Goal: Task Accomplishment & Management: Complete application form

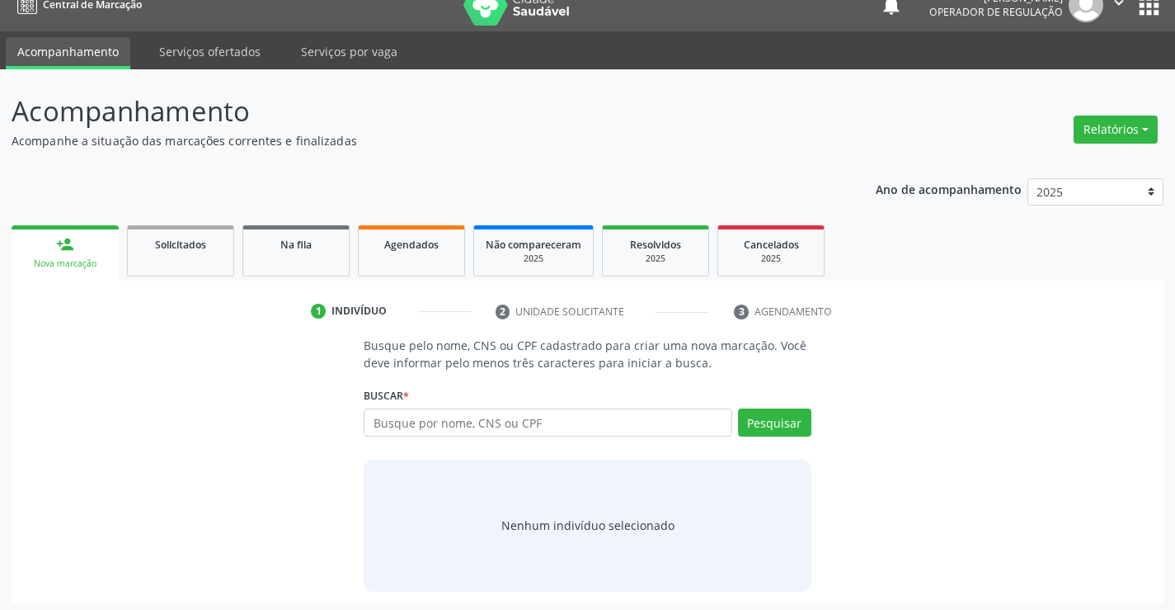
scroll to position [26, 0]
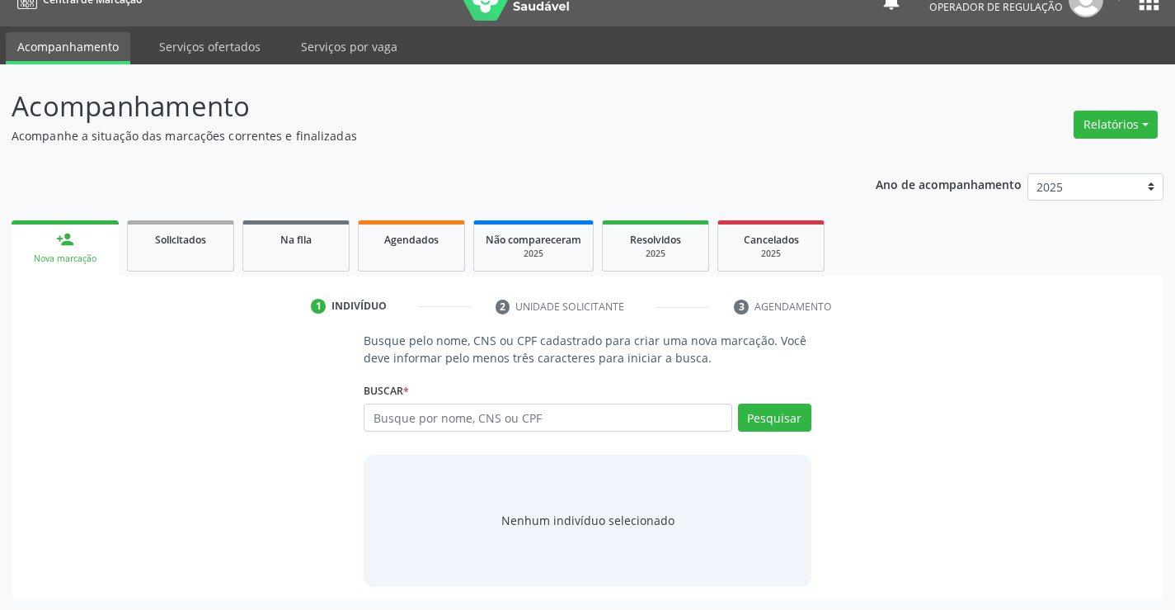
click at [459, 422] on input "text" at bounding box center [548, 417] width 368 height 28
type input "700600465903362"
click at [799, 422] on button "Pesquisar" at bounding box center [774, 417] width 73 height 28
type input "700600465903362"
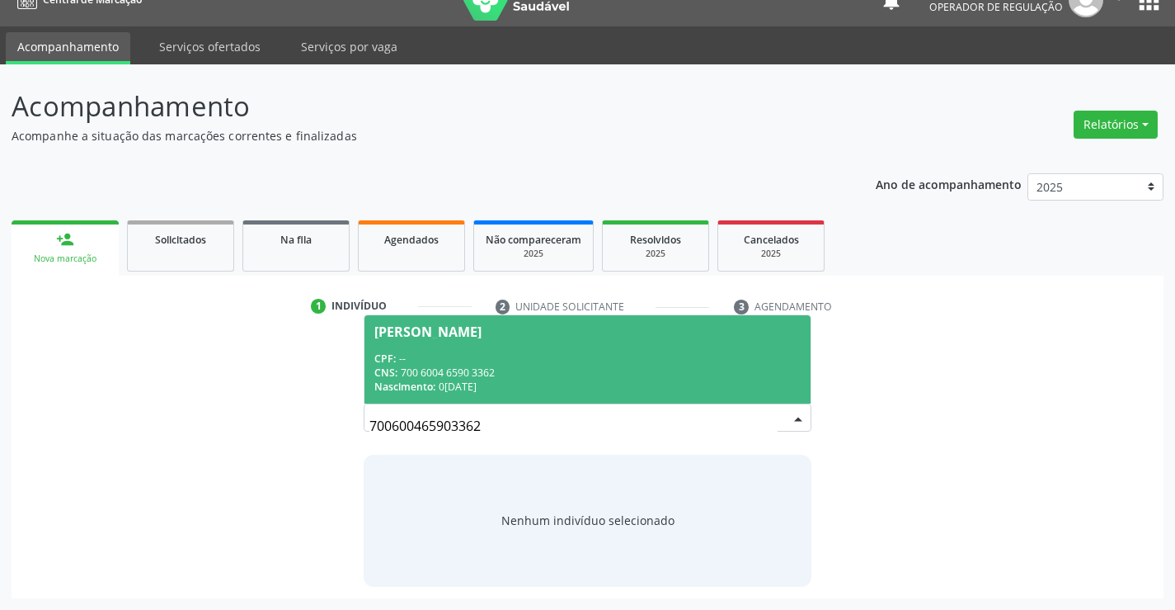
click at [482, 377] on div "CNS: 700 6004 6590 3362" at bounding box center [588, 372] width 426 height 14
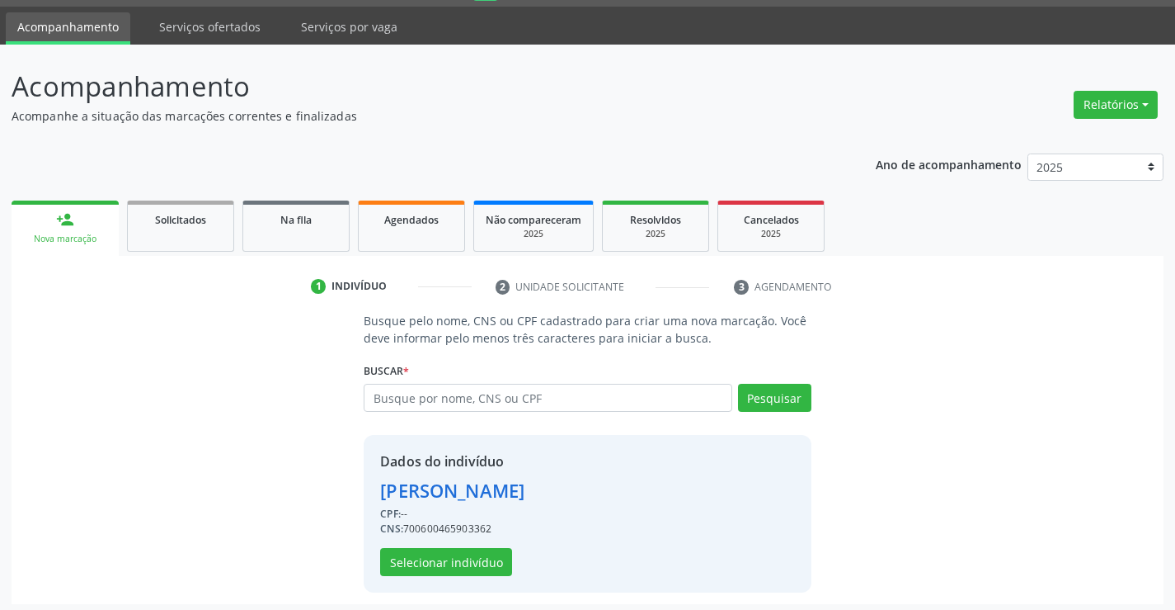
scroll to position [52, 0]
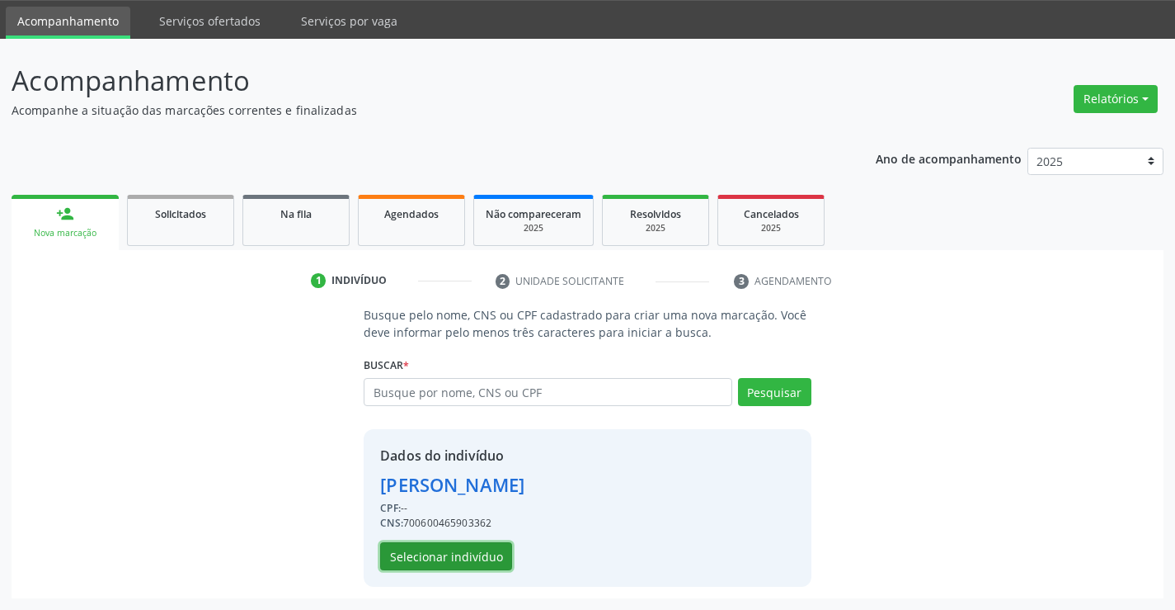
click at [452, 558] on button "Selecionar indivíduo" at bounding box center [446, 556] width 132 height 28
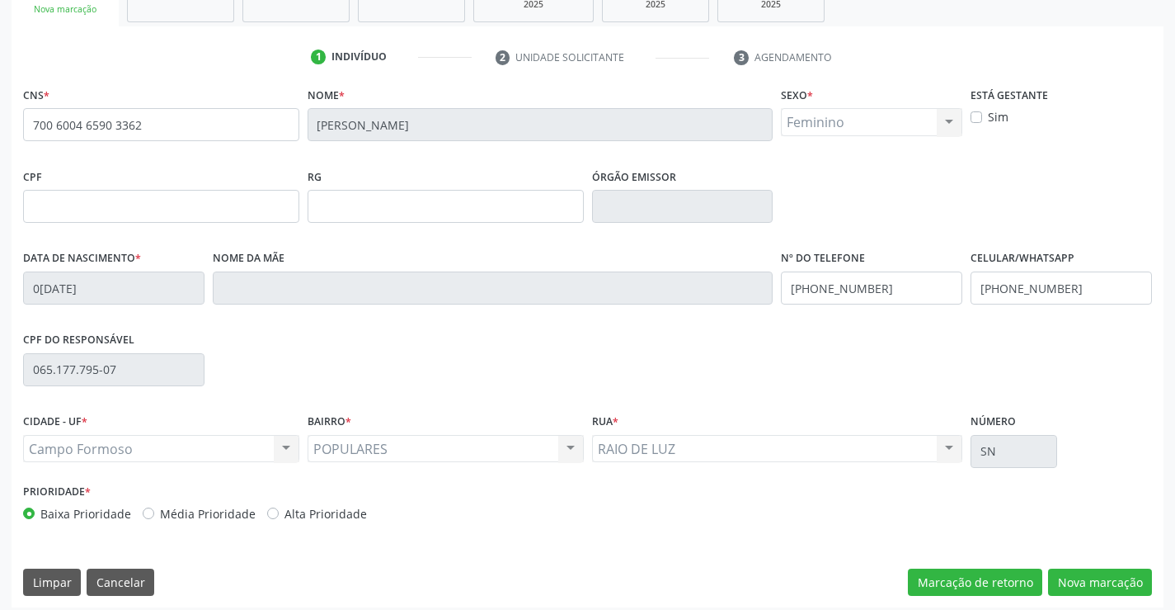
scroll to position [285, 0]
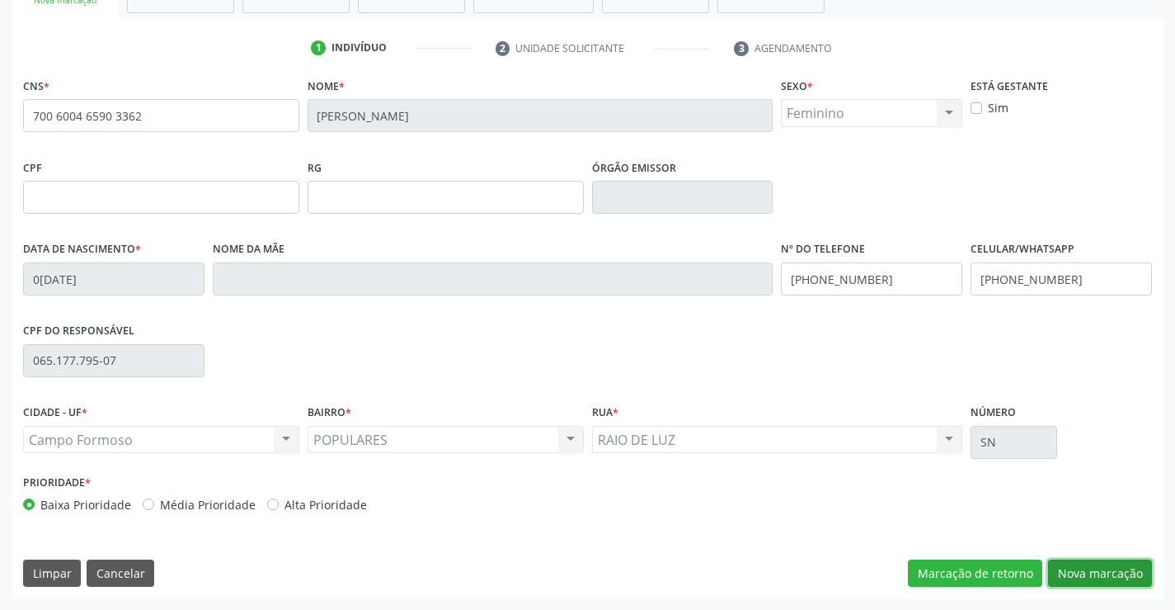
click at [1105, 577] on button "Nova marcação" at bounding box center [1100, 573] width 104 height 28
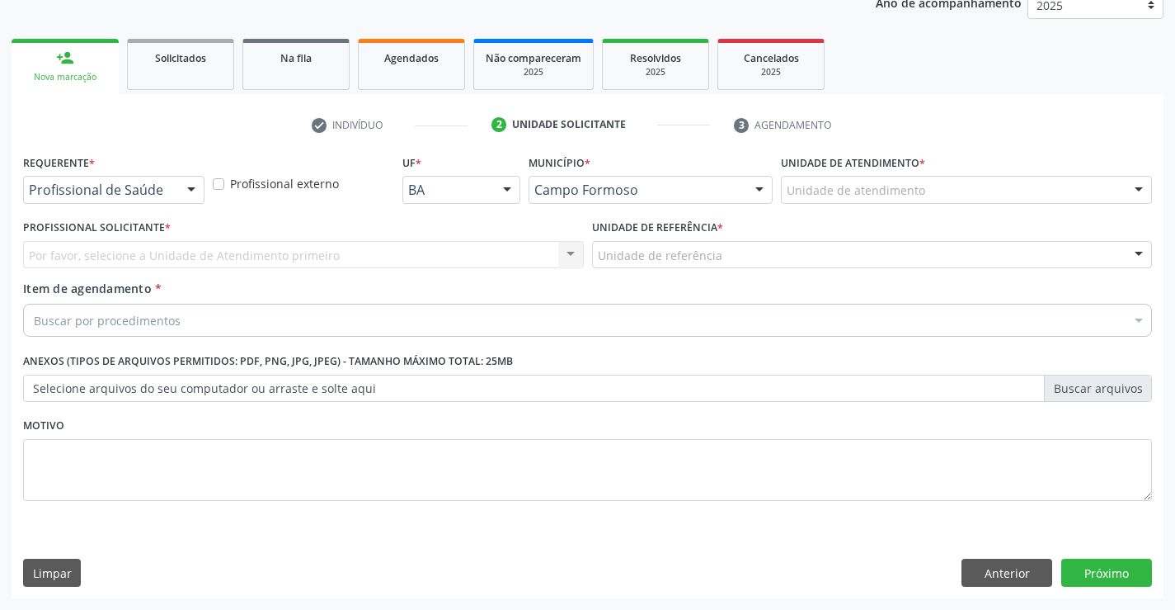
scroll to position [208, 0]
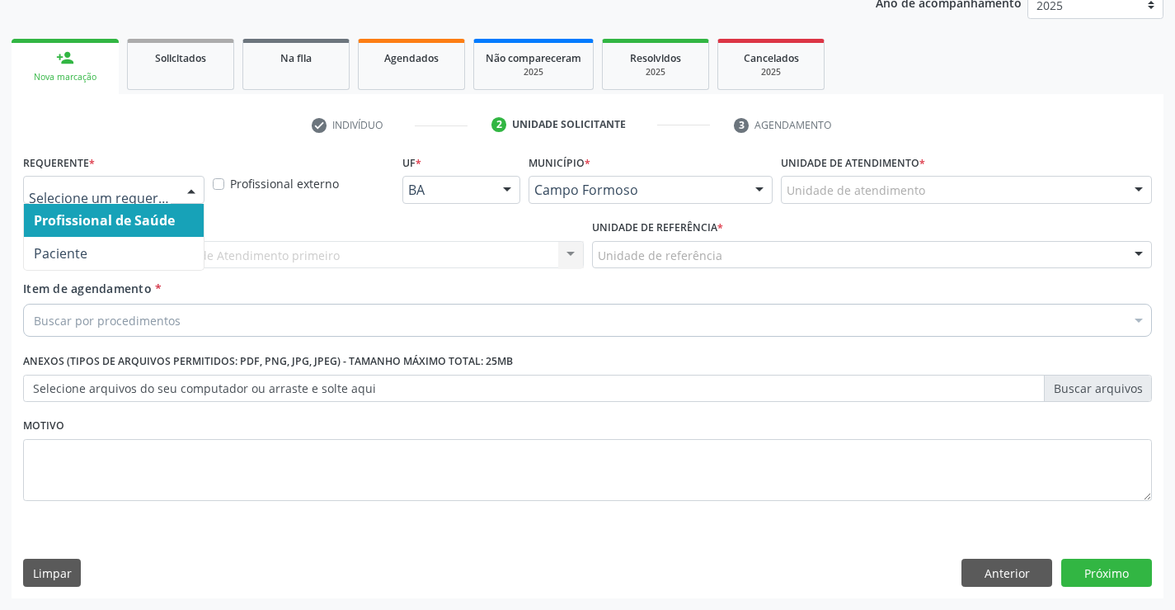
click at [196, 196] on div at bounding box center [191, 191] width 25 height 28
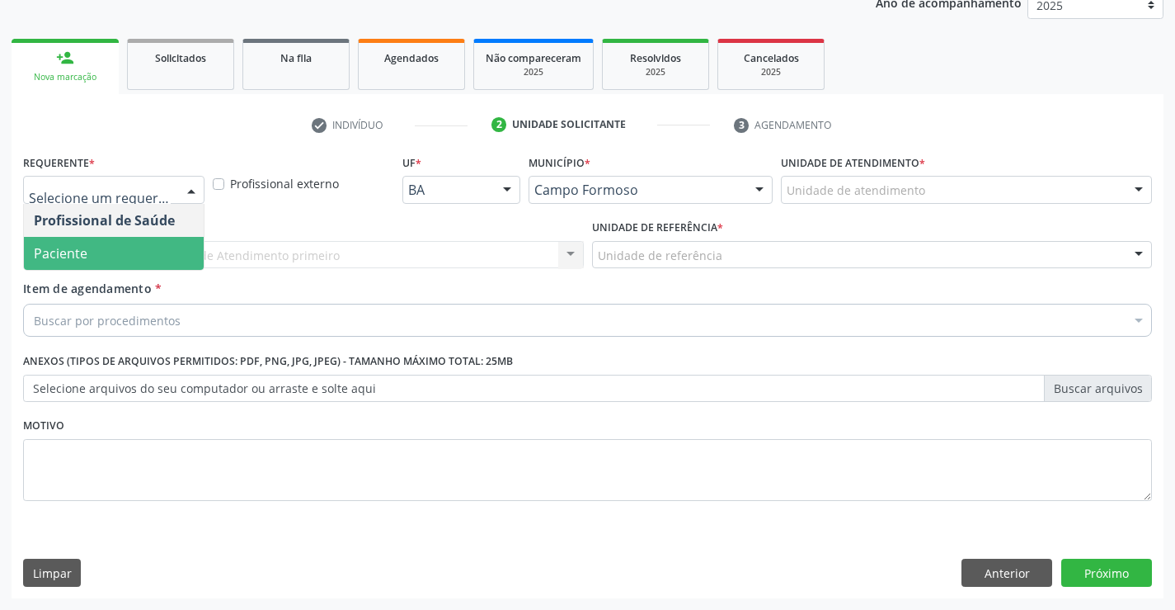
click at [152, 243] on span "Paciente" at bounding box center [114, 253] width 180 height 33
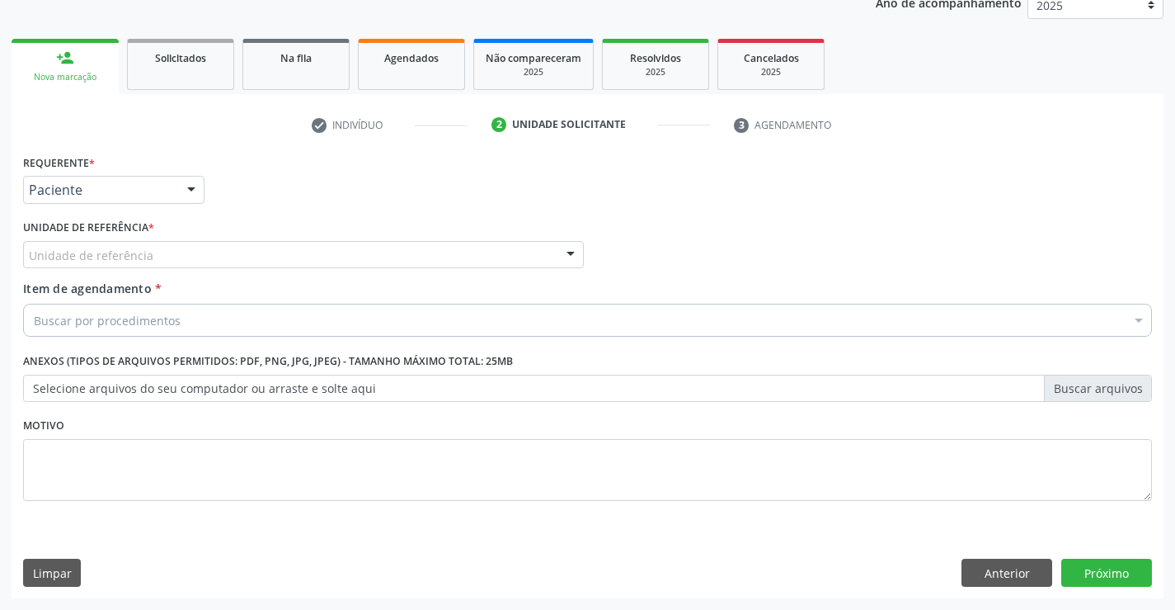
click at [236, 249] on div "Unidade de referência" at bounding box center [303, 255] width 561 height 28
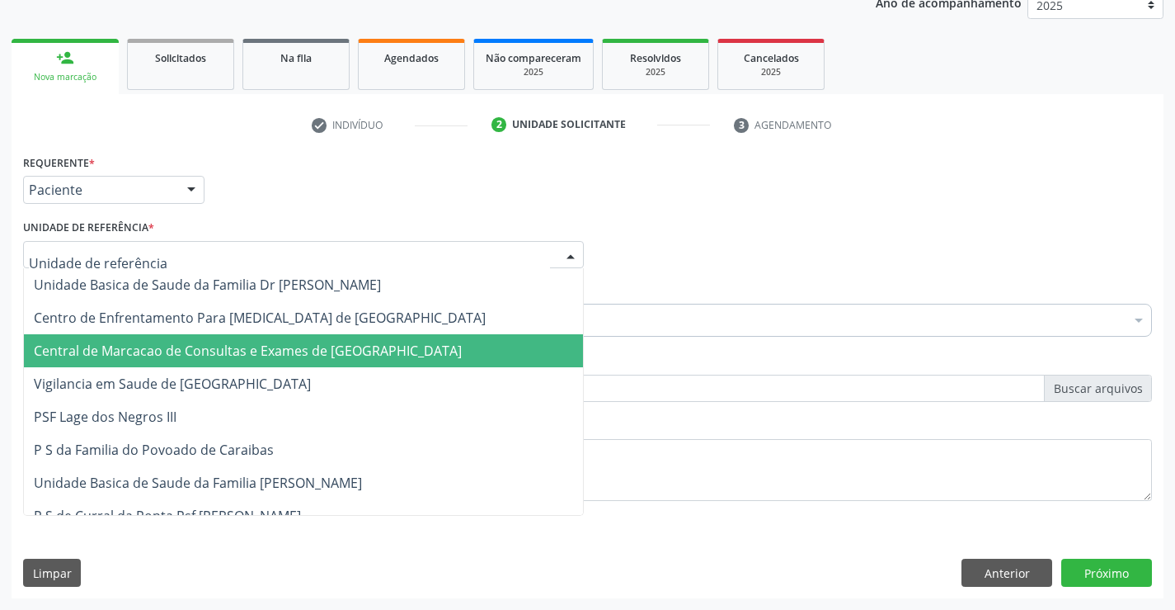
click at [271, 353] on span "Central de Marcacao de Consultas e Exames de [GEOGRAPHIC_DATA]" at bounding box center [248, 351] width 428 height 18
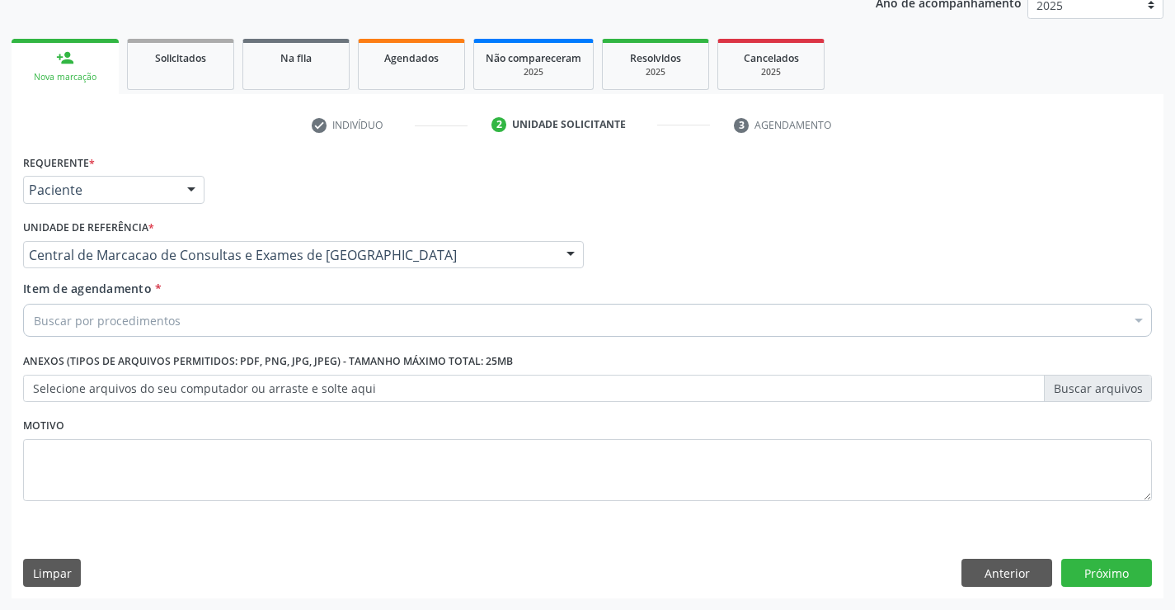
click at [315, 316] on div "Buscar por procedimentos" at bounding box center [587, 320] width 1129 height 33
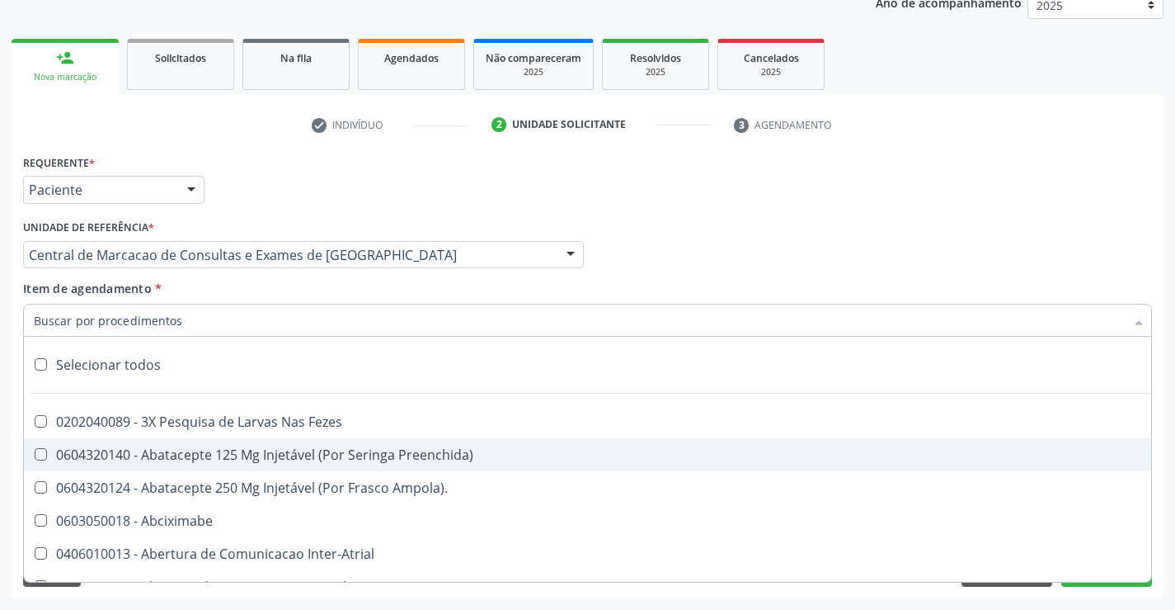
click at [290, 318] on input "Item de agendamento *" at bounding box center [579, 320] width 1091 height 33
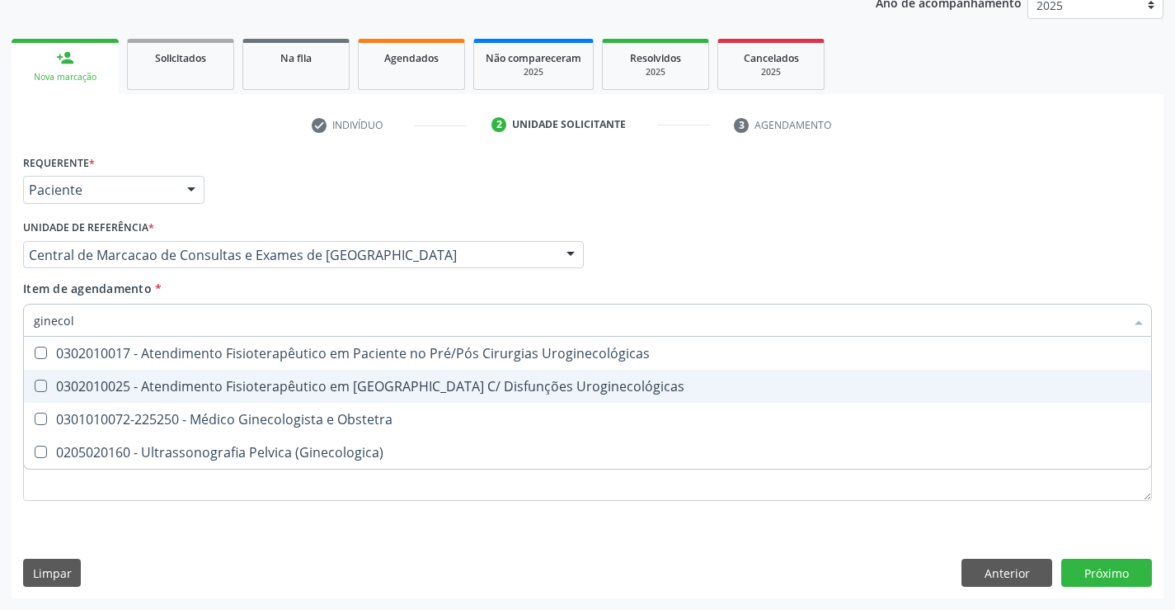
type input "ginecolo"
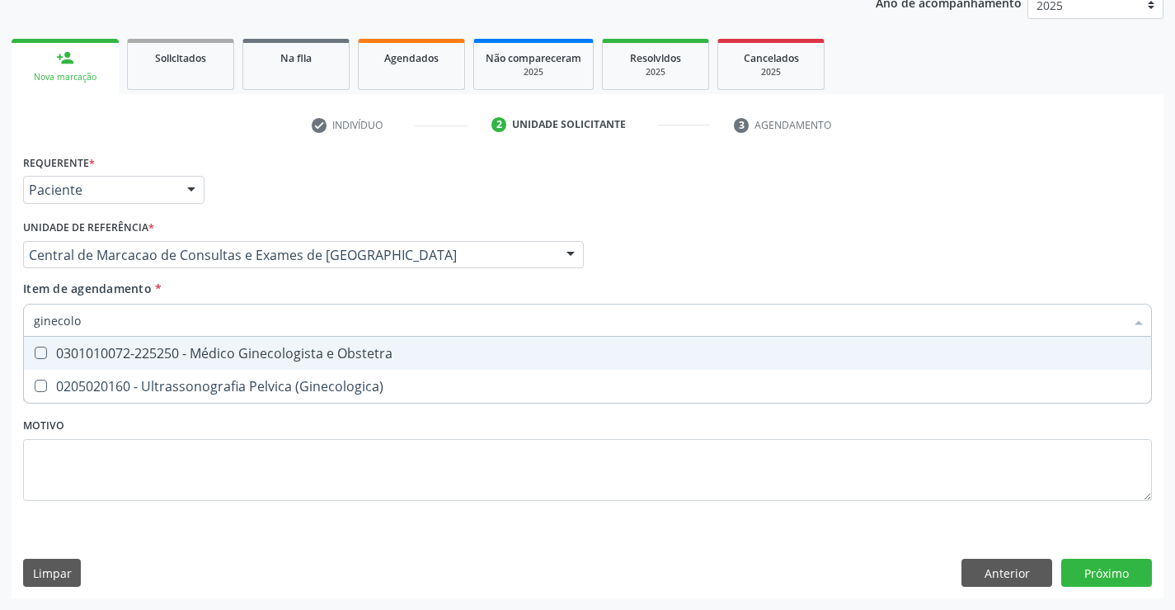
click at [360, 350] on div "0301010072-225250 - Médico Ginecologista e Obstetra" at bounding box center [588, 352] width 1108 height 13
checkbox Obstetra "true"
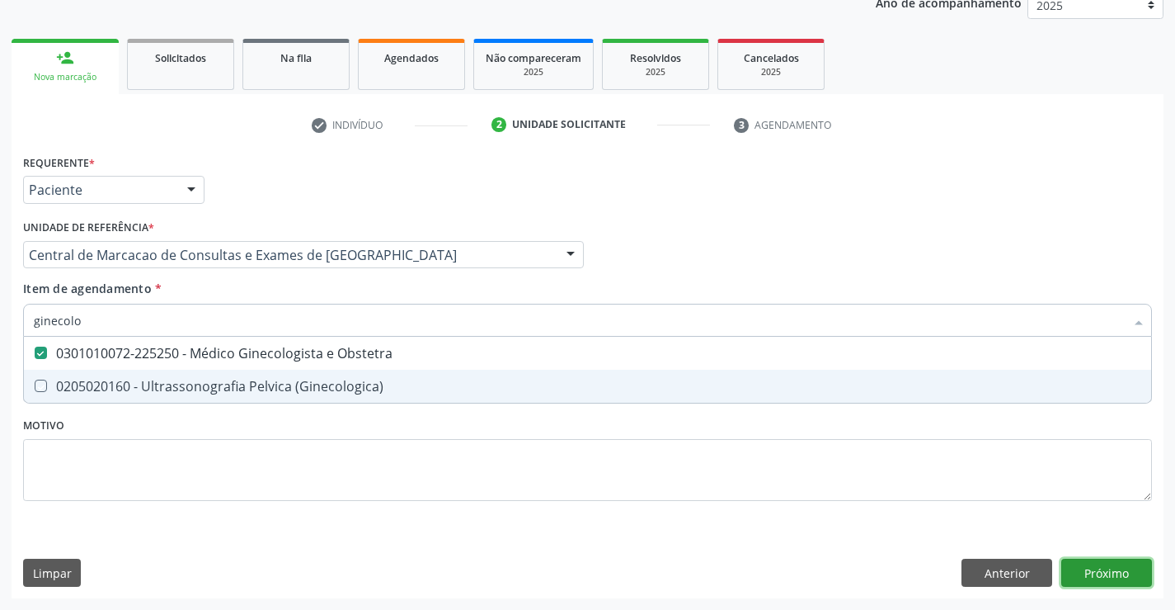
click at [1125, 568] on div "Requerente * Paciente Profissional de Saúde Paciente Nenhum resultado encontrad…" at bounding box center [588, 374] width 1152 height 448
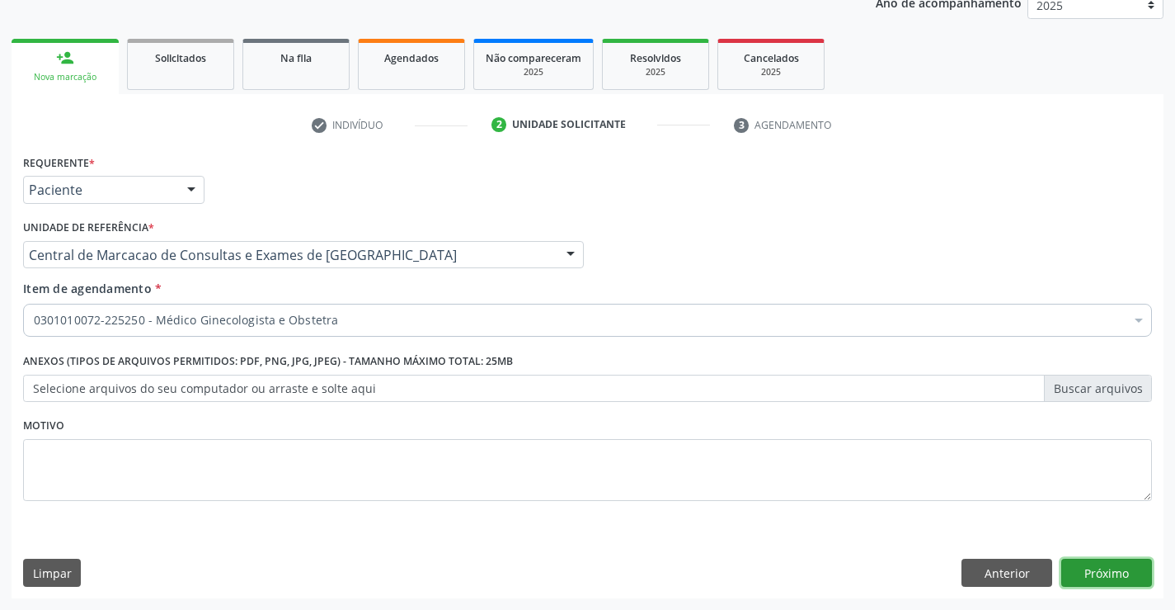
click at [1081, 564] on button "Próximo" at bounding box center [1107, 572] width 91 height 28
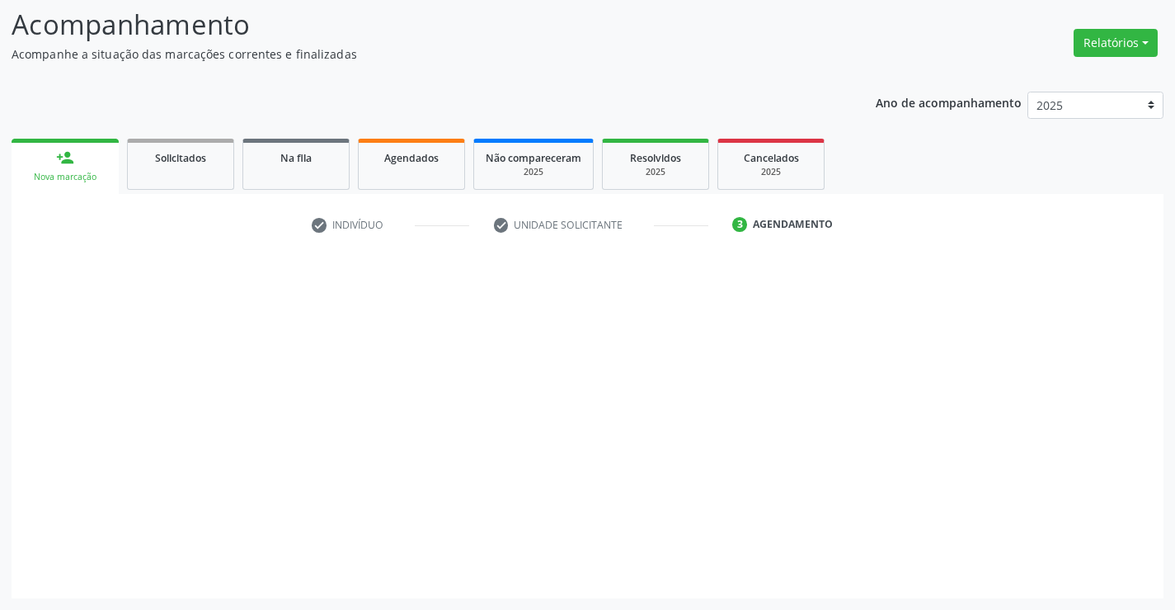
scroll to position [108, 0]
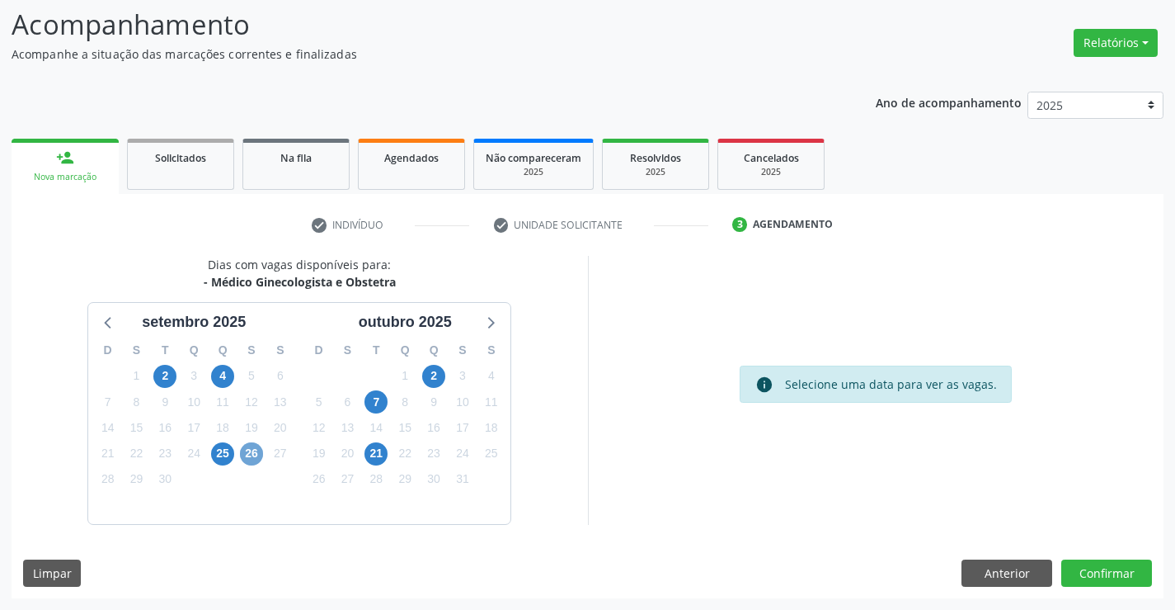
click at [247, 453] on span "26" at bounding box center [251, 453] width 23 height 23
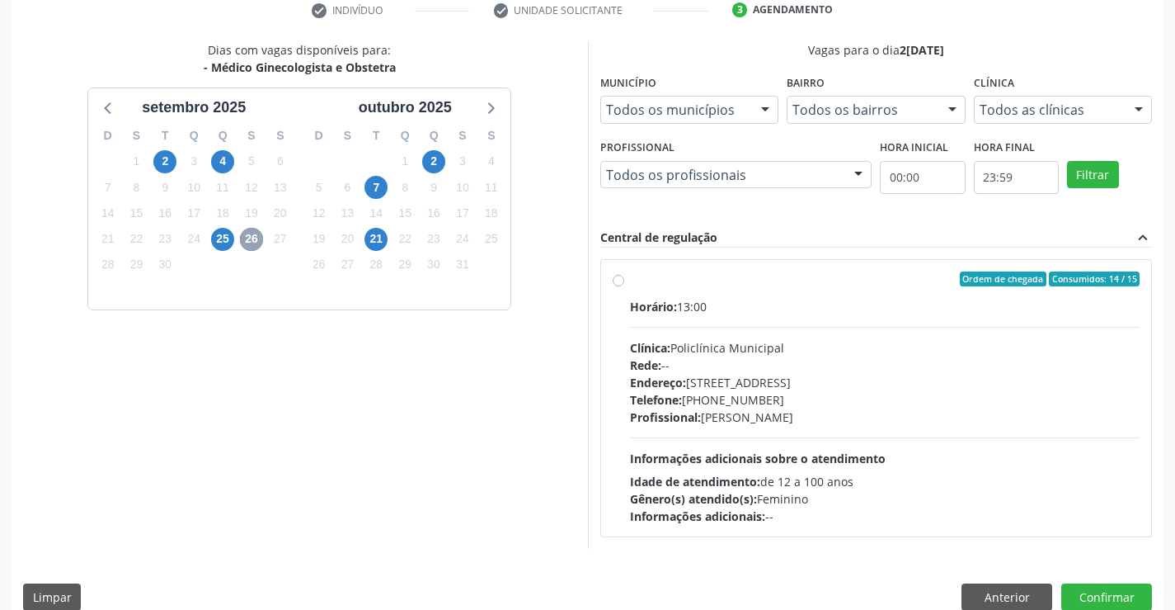
scroll to position [346, 0]
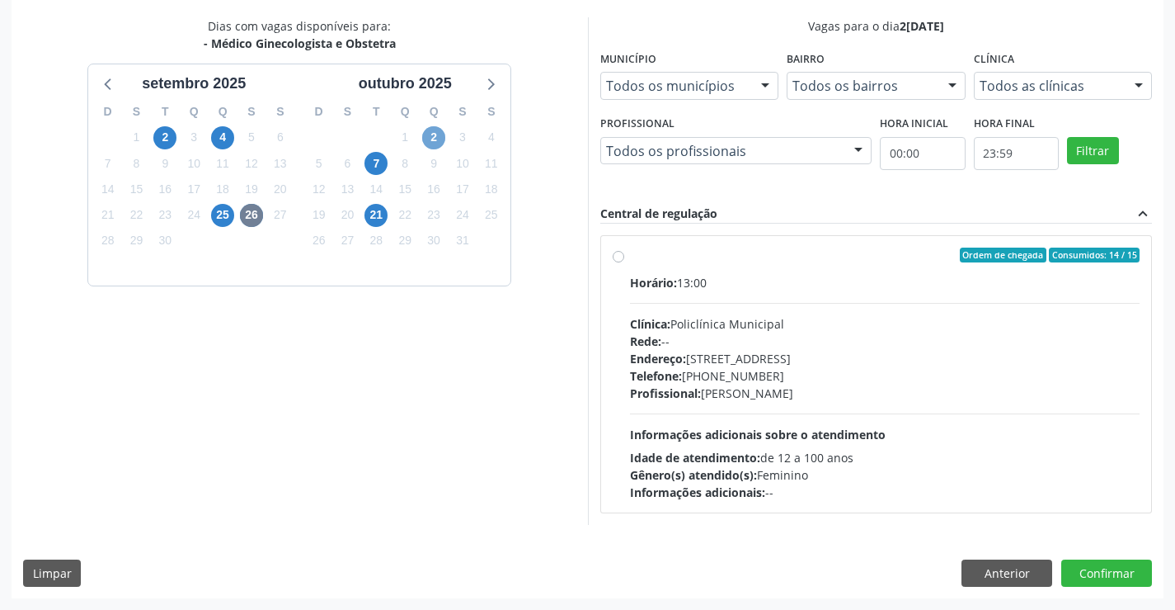
click at [437, 134] on span "2" at bounding box center [433, 137] width 23 height 23
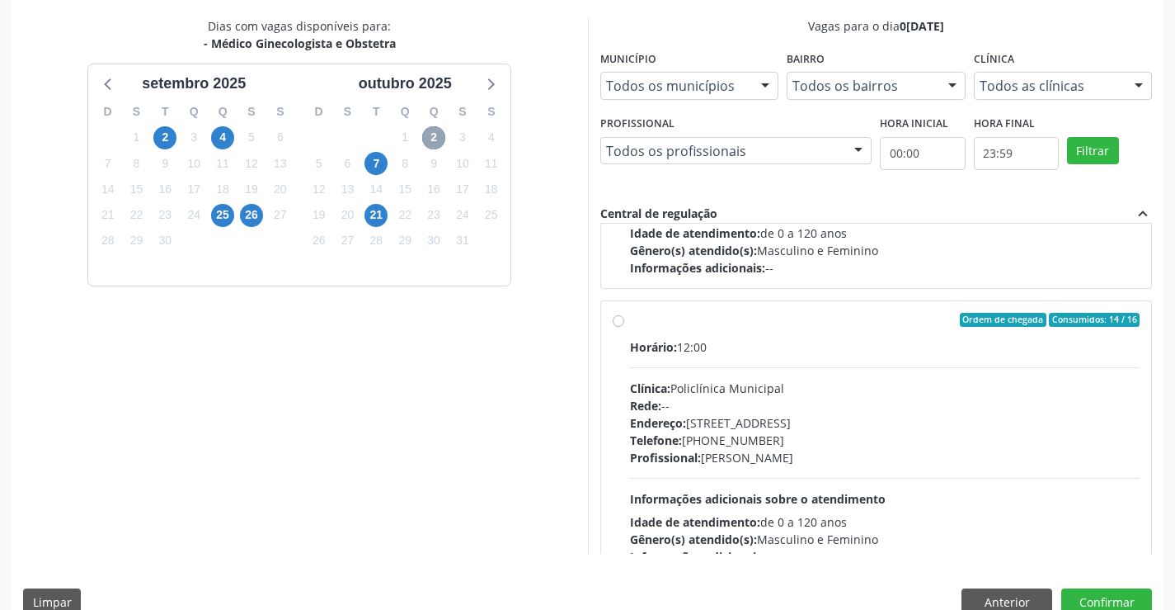
scroll to position [247, 0]
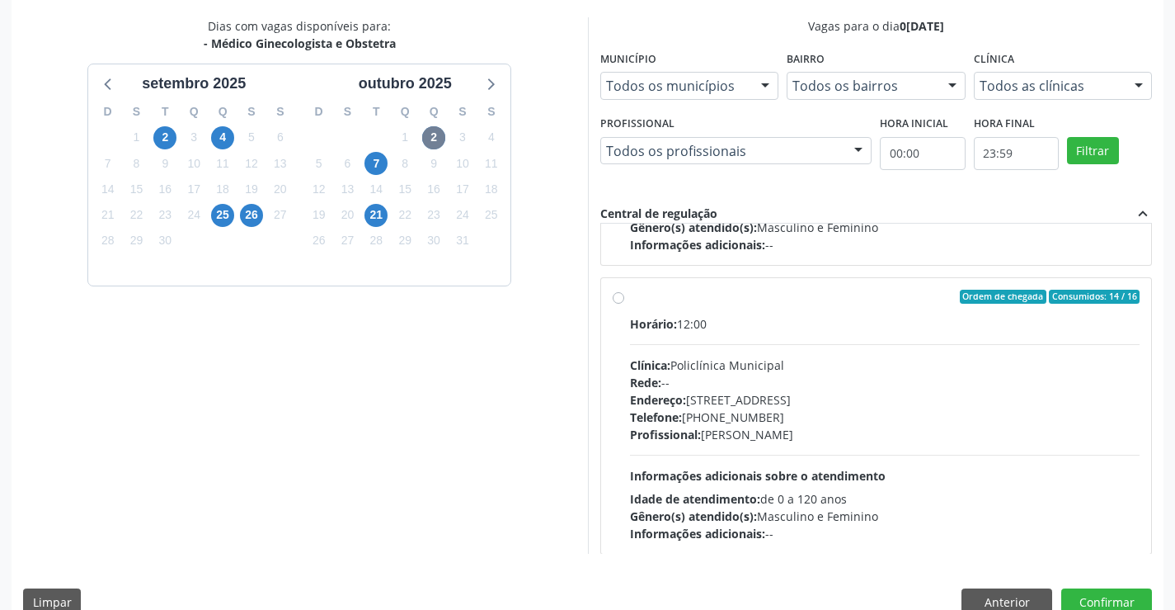
click at [782, 433] on div "Profissional: [PERSON_NAME]" at bounding box center [885, 434] width 511 height 17
click at [624, 304] on input "Ordem de chegada Consumidos: 14 / 16 Horário: 12:00 Clínica: Policlínica Munici…" at bounding box center [619, 297] width 12 height 15
radio input "true"
click at [1101, 601] on button "Confirmar" at bounding box center [1107, 602] width 91 height 28
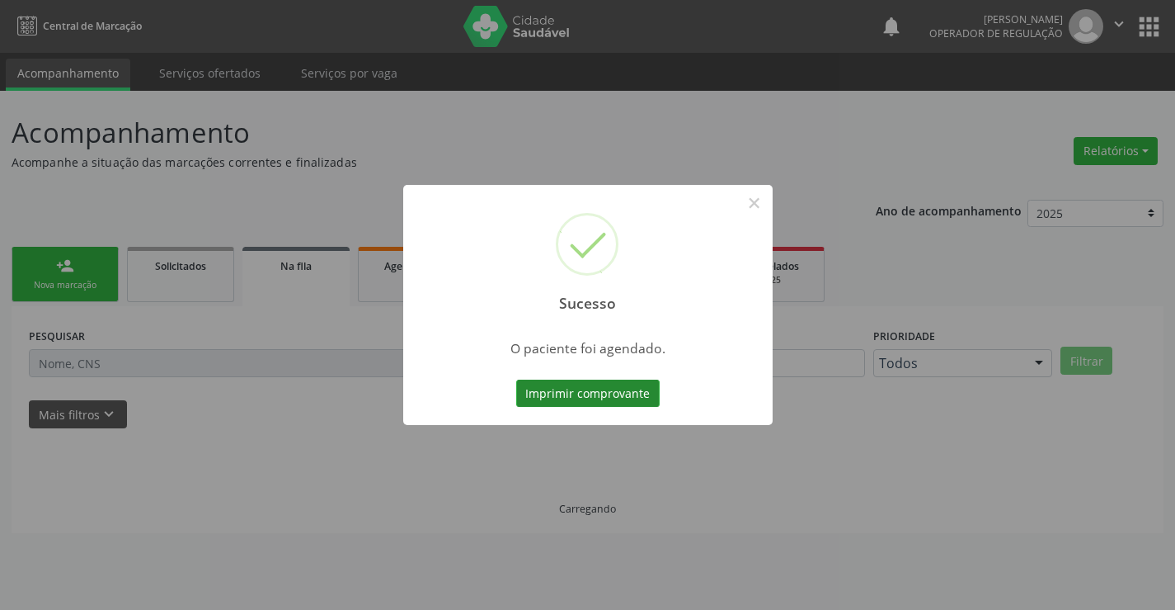
scroll to position [0, 0]
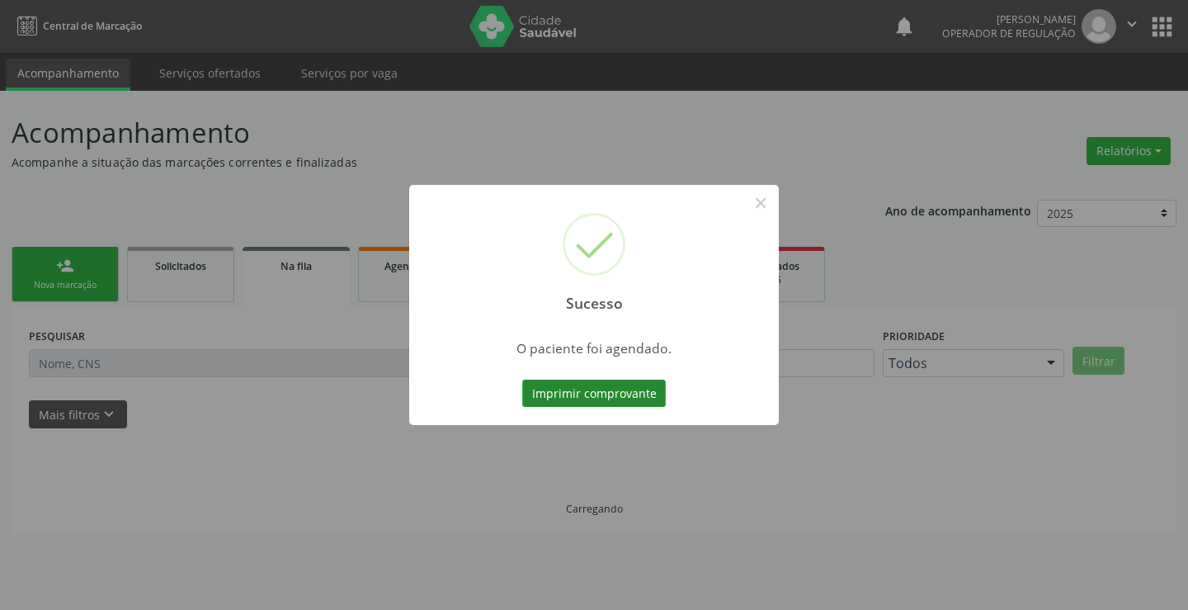
click at [586, 391] on button "Imprimir comprovante" at bounding box center [594, 393] width 144 height 28
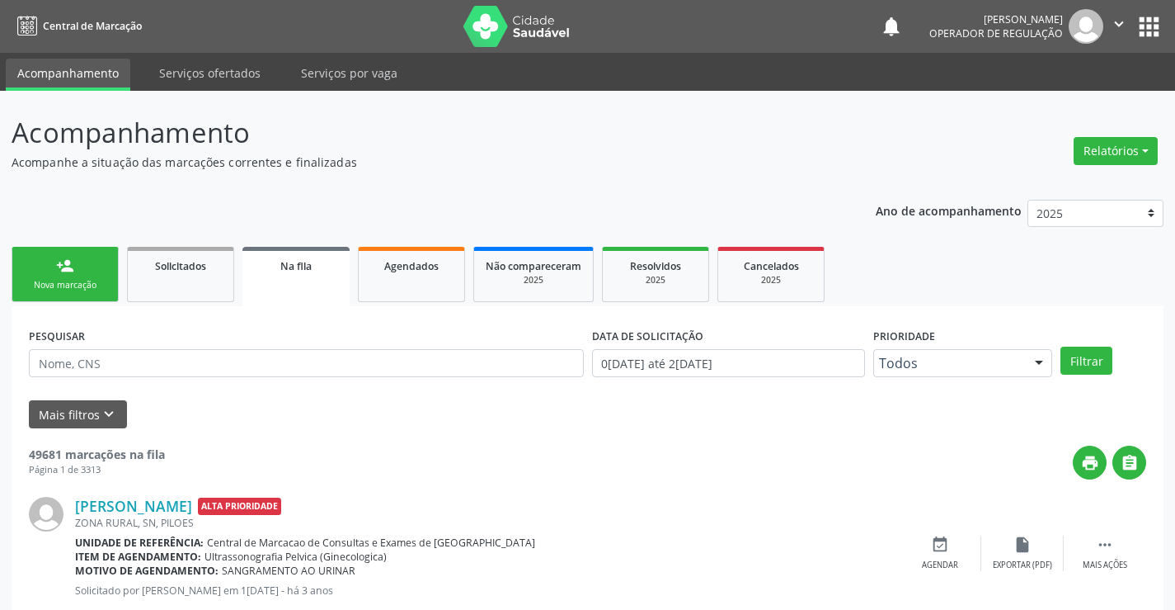
click at [44, 257] on link "person_add Nova marcação" at bounding box center [65, 274] width 107 height 55
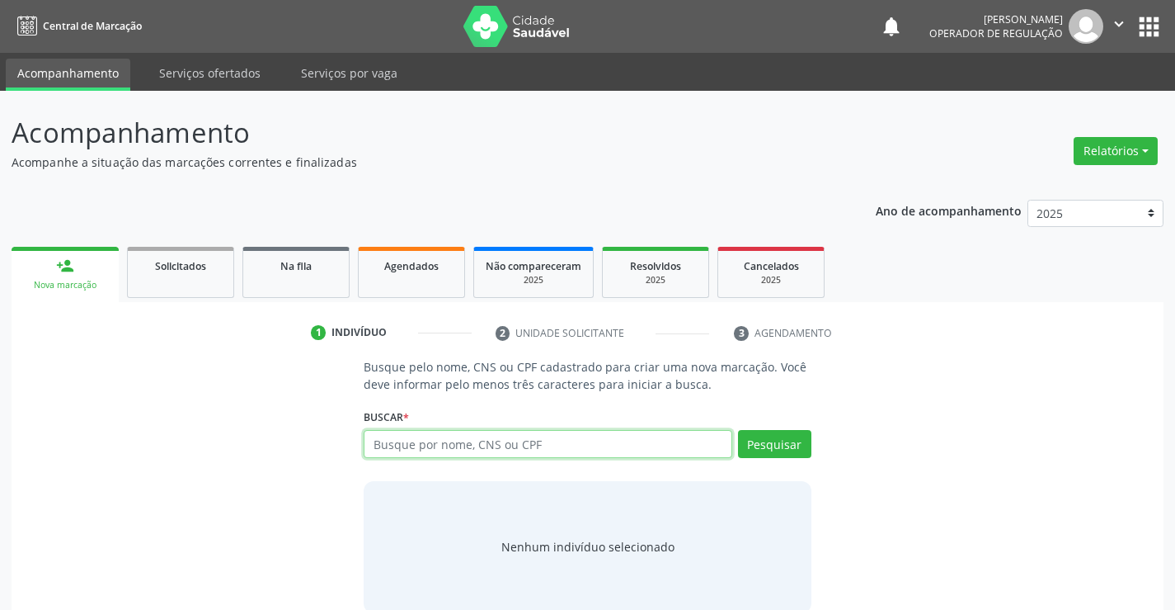
click at [470, 451] on input "text" at bounding box center [548, 444] width 368 height 28
click at [506, 448] on input "text" at bounding box center [548, 444] width 368 height 28
type input "jeilane"
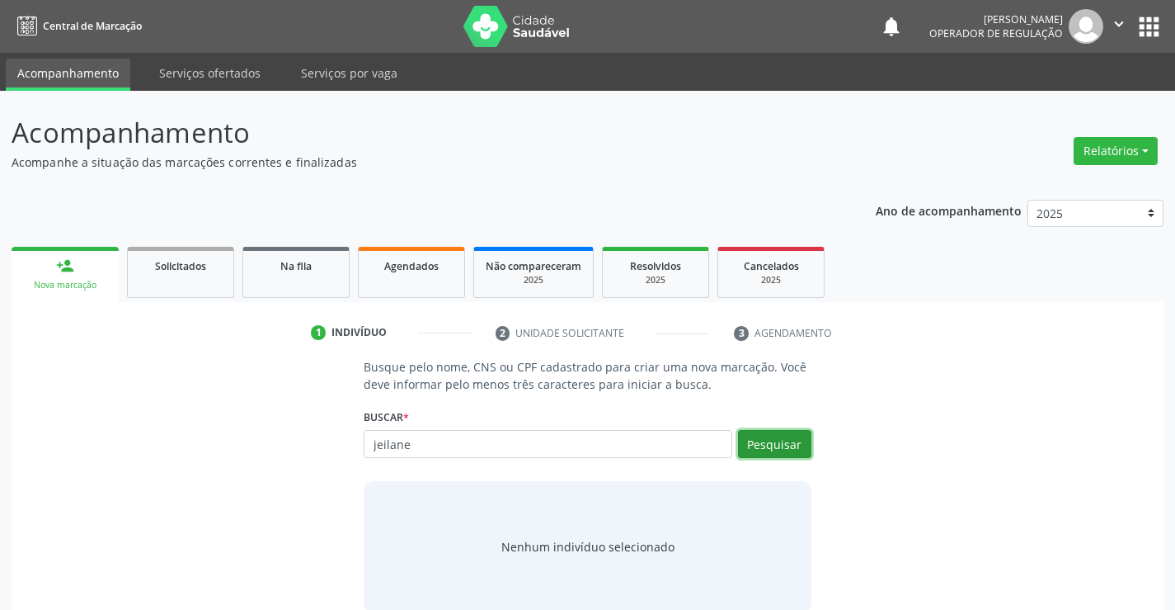
click at [778, 451] on button "Pesquisar" at bounding box center [774, 444] width 73 height 28
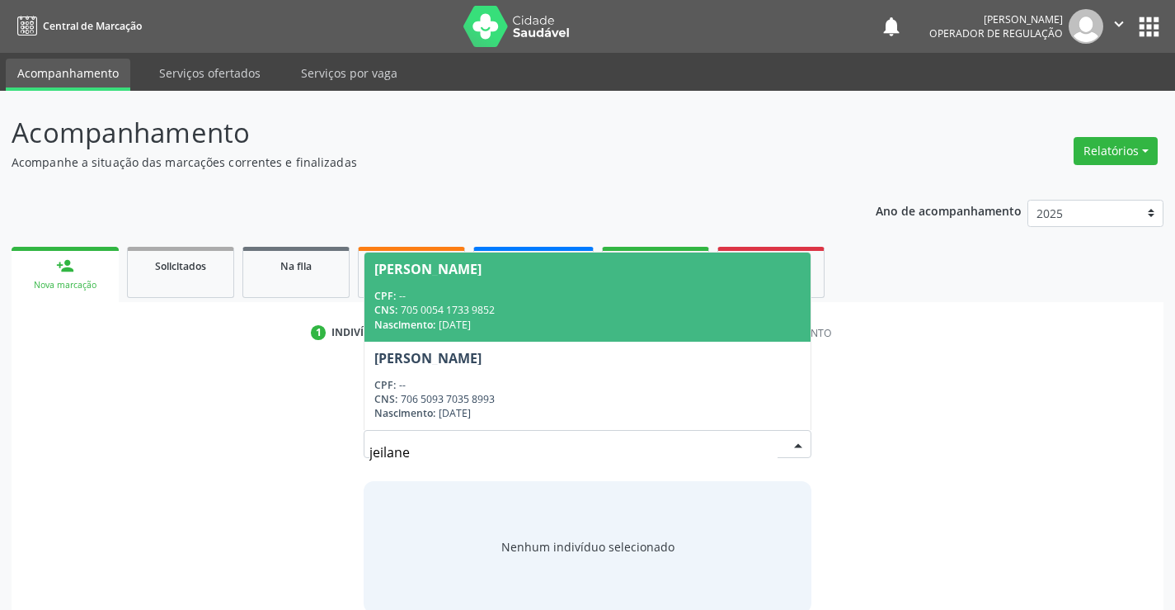
click at [500, 295] on div "CPF: --" at bounding box center [588, 296] width 426 height 14
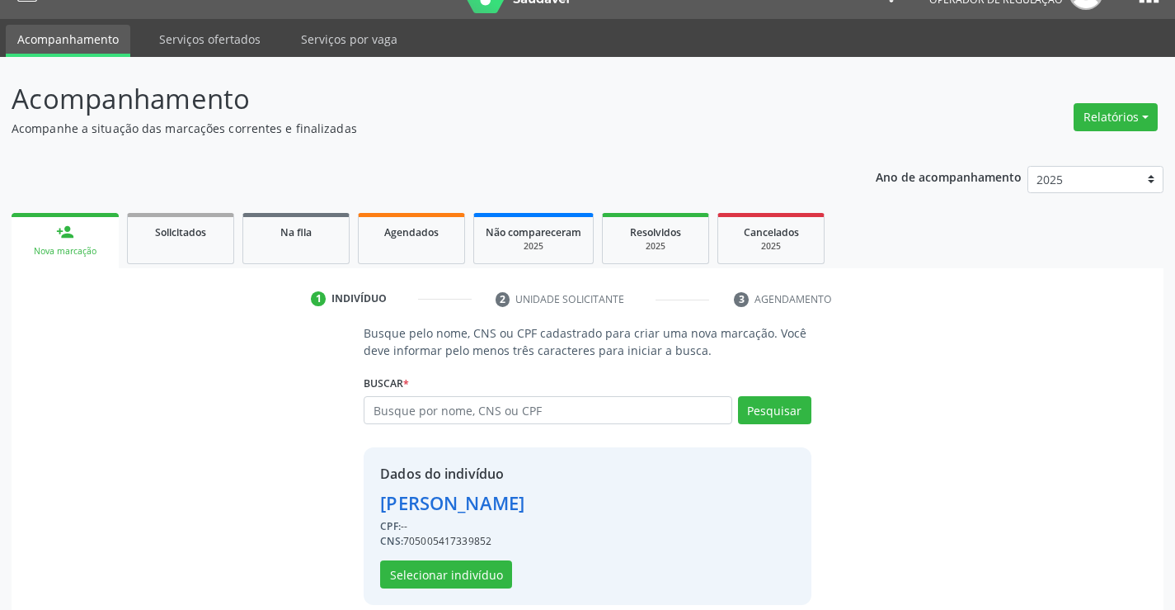
scroll to position [52, 0]
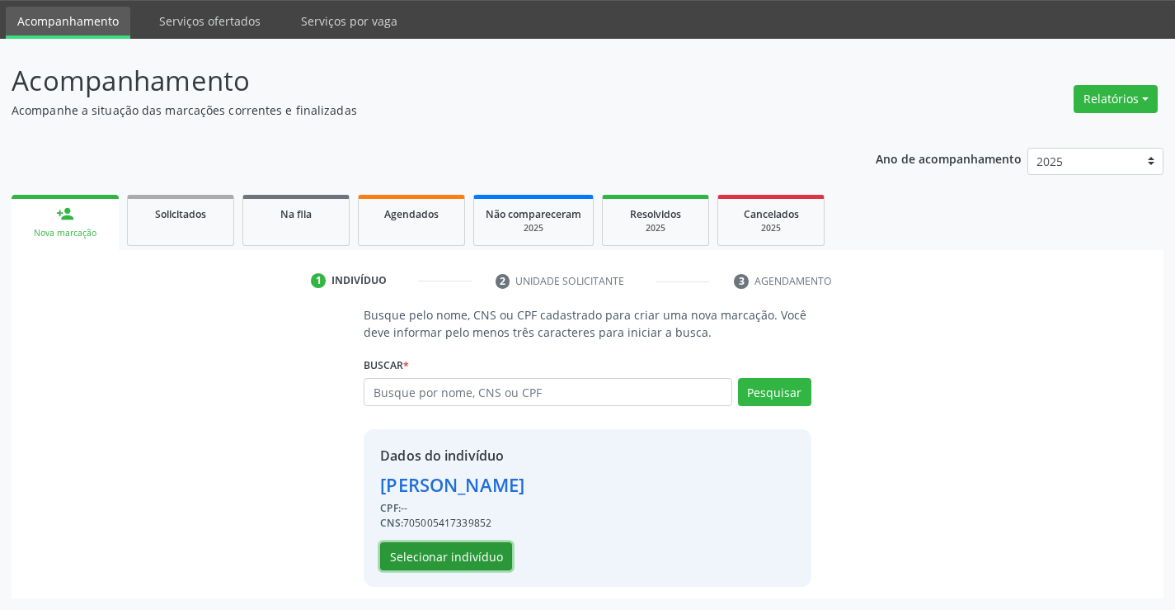
click at [418, 558] on button "Selecionar indivíduo" at bounding box center [446, 556] width 132 height 28
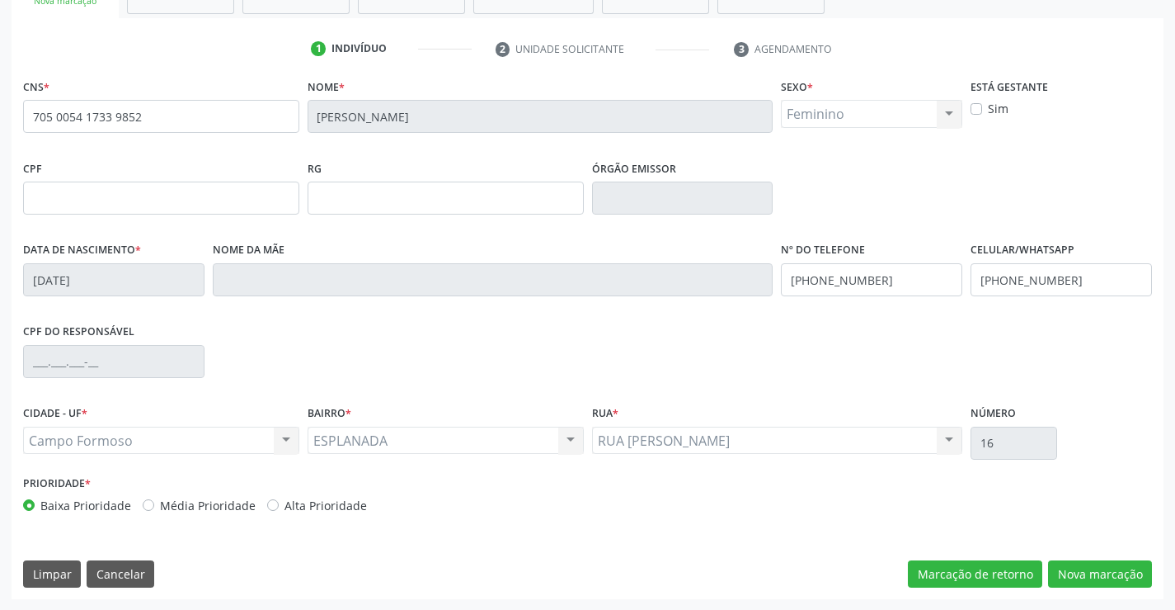
scroll to position [285, 0]
click at [1091, 589] on div "CNS * 705 0054 1733 9852 [GEOGRAPHIC_DATA] * [PERSON_NAME] * Feminino Masculino…" at bounding box center [588, 335] width 1152 height 525
click at [1074, 568] on button "Nova marcação" at bounding box center [1100, 573] width 104 height 28
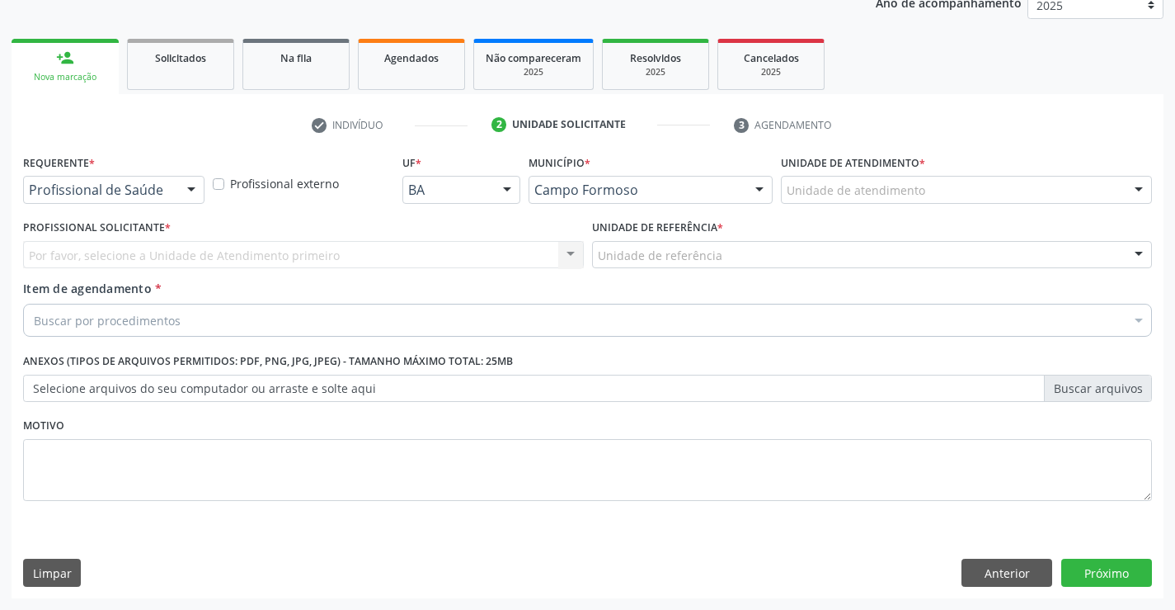
scroll to position [208, 0]
click at [173, 185] on div "Profissional de Saúde Profissional de Saúde Paciente Nenhum resultado encontrad…" at bounding box center [113, 190] width 181 height 28
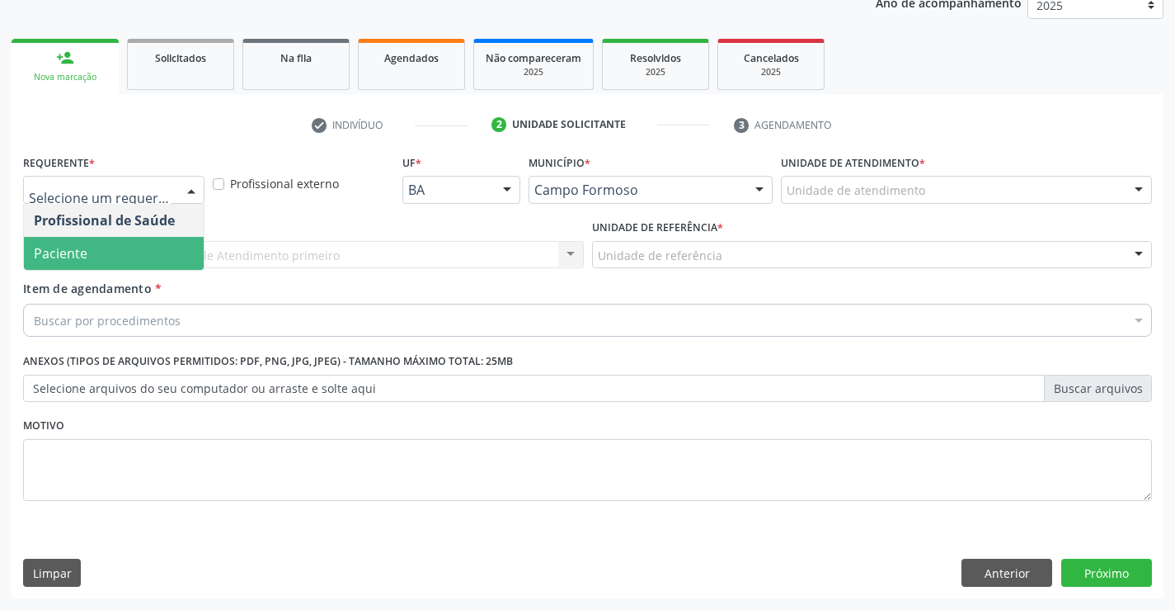
click at [109, 266] on span "Paciente" at bounding box center [114, 253] width 180 height 33
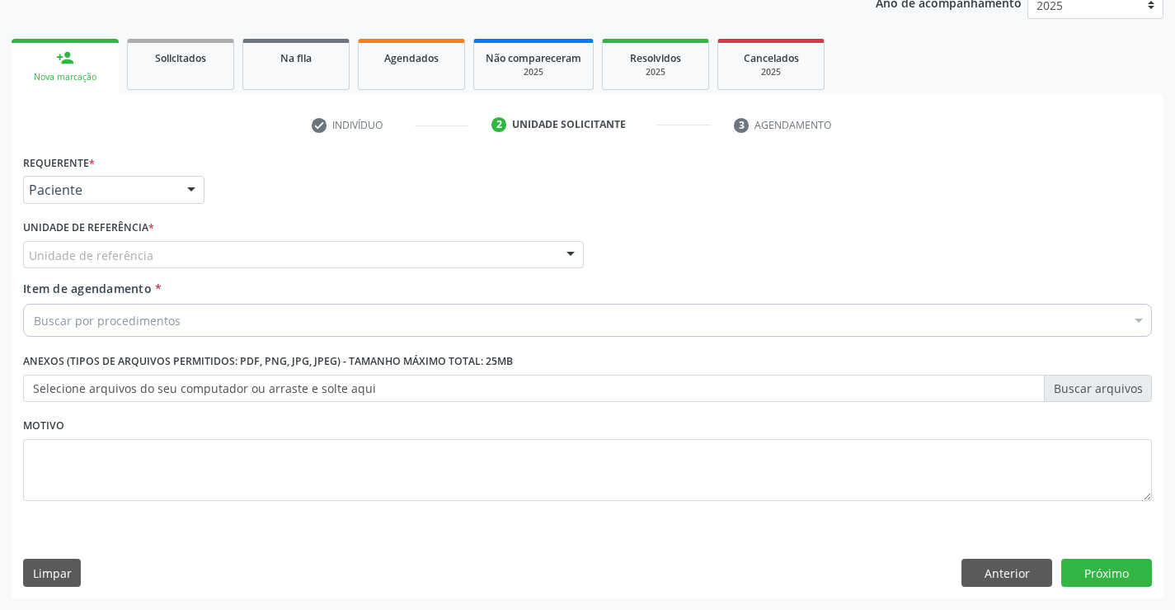
drag, startPoint x: 204, startPoint y: 251, endPoint x: 221, endPoint y: 322, distance: 73.0
click at [205, 255] on div "Unidade de referência" at bounding box center [303, 255] width 561 height 28
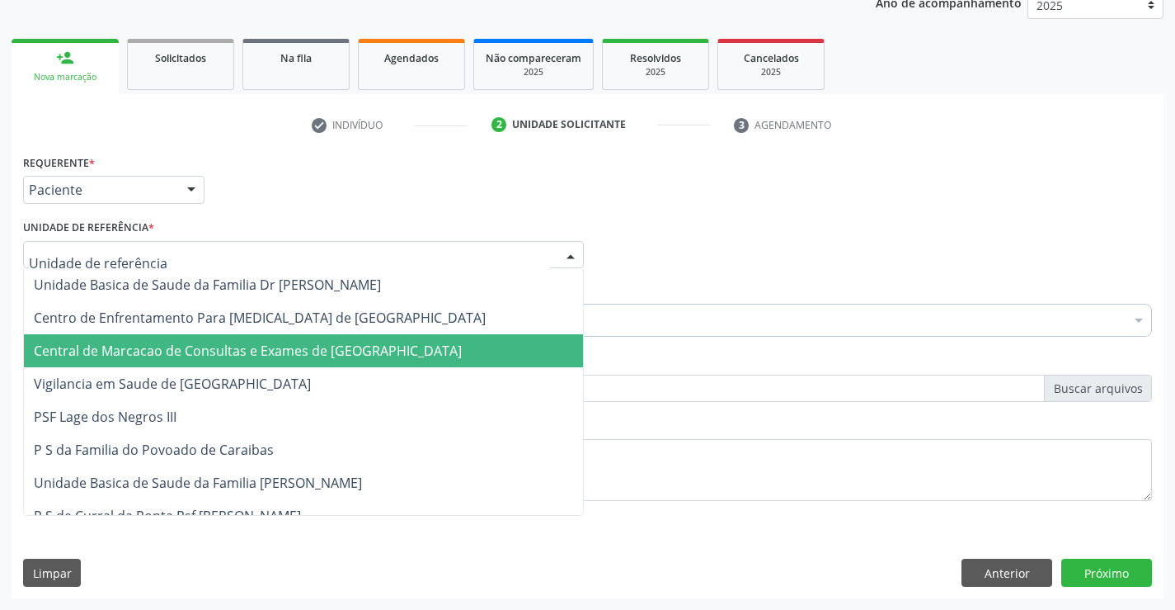
click at [221, 336] on span "Central de Marcacao de Consultas e Exames de [GEOGRAPHIC_DATA]" at bounding box center [303, 350] width 559 height 33
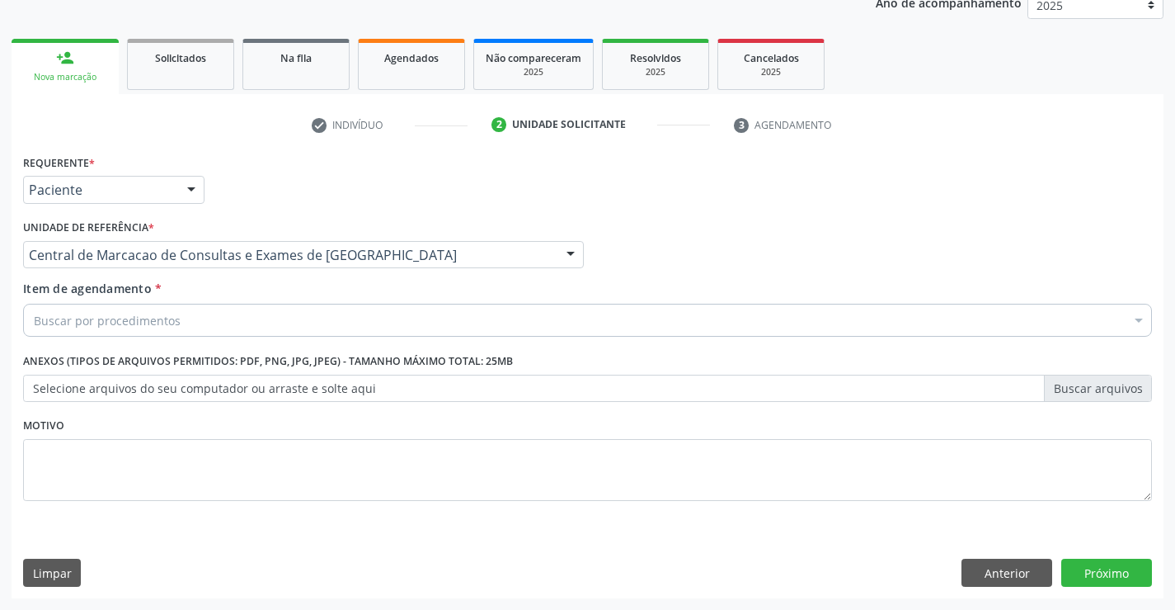
click at [232, 317] on div "Buscar por procedimentos" at bounding box center [587, 320] width 1129 height 33
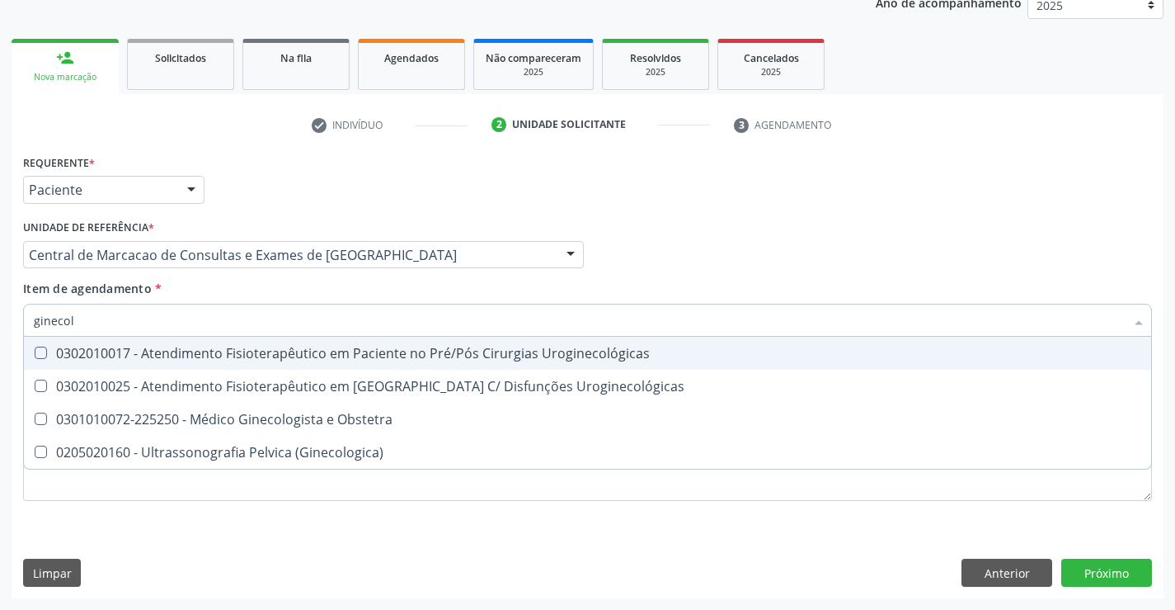
type input "ginecolo"
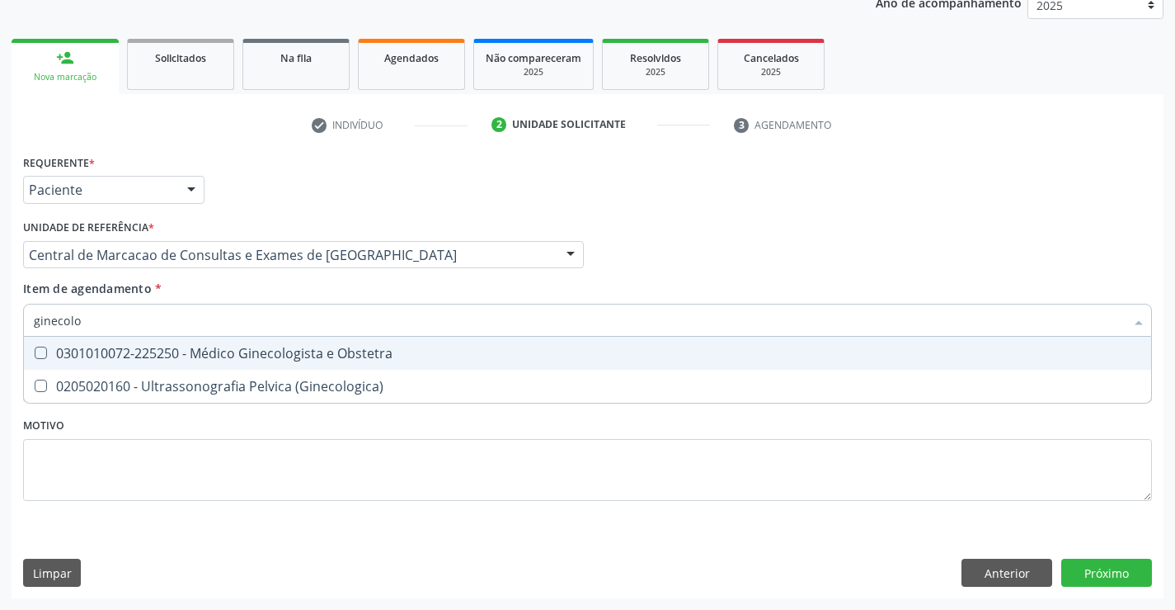
click at [227, 351] on div "0301010072-225250 - Médico Ginecologista e Obstetra" at bounding box center [588, 352] width 1108 height 13
checkbox Obstetra "true"
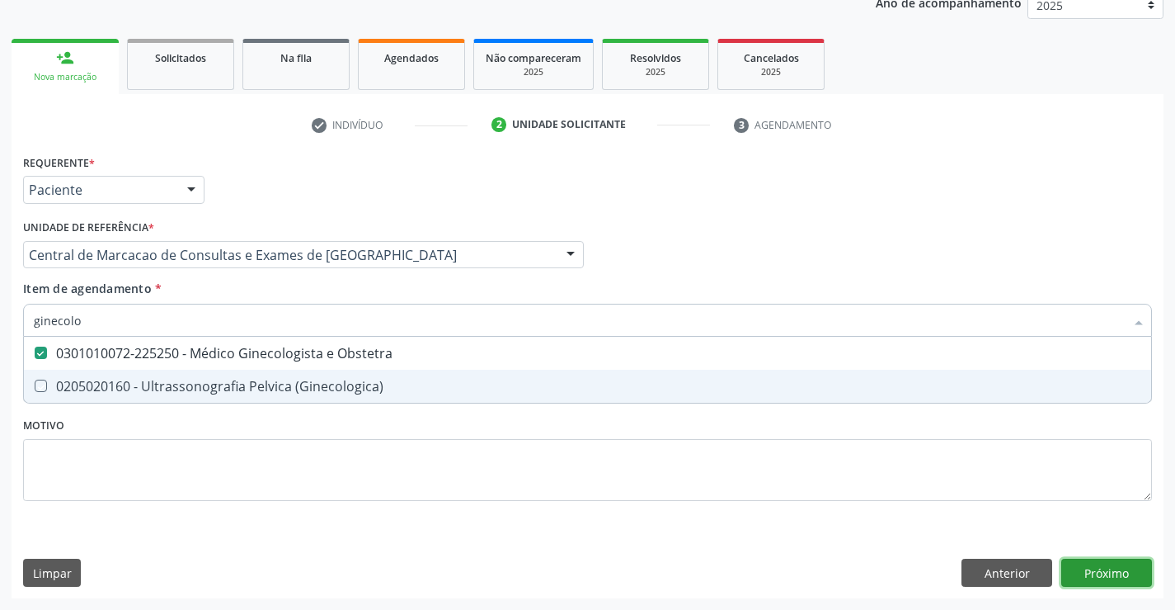
click at [1100, 572] on div "Requerente * Paciente Profissional de Saúde Paciente Nenhum resultado encontrad…" at bounding box center [588, 374] width 1152 height 448
checkbox \(Ginecologica\) "true"
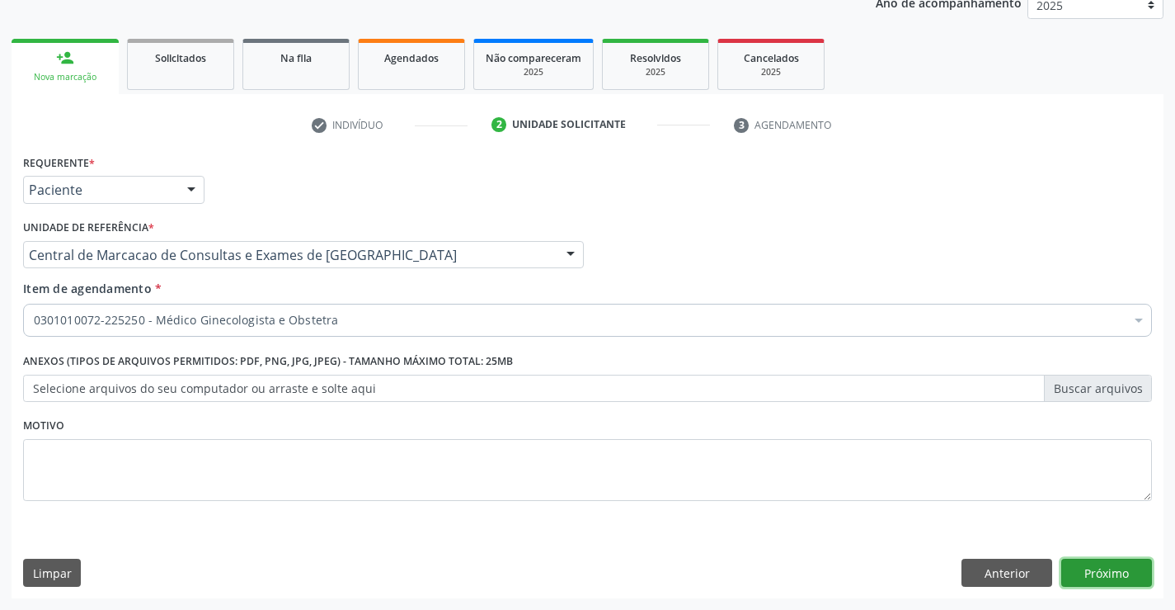
click at [1100, 572] on button "Próximo" at bounding box center [1107, 572] width 91 height 28
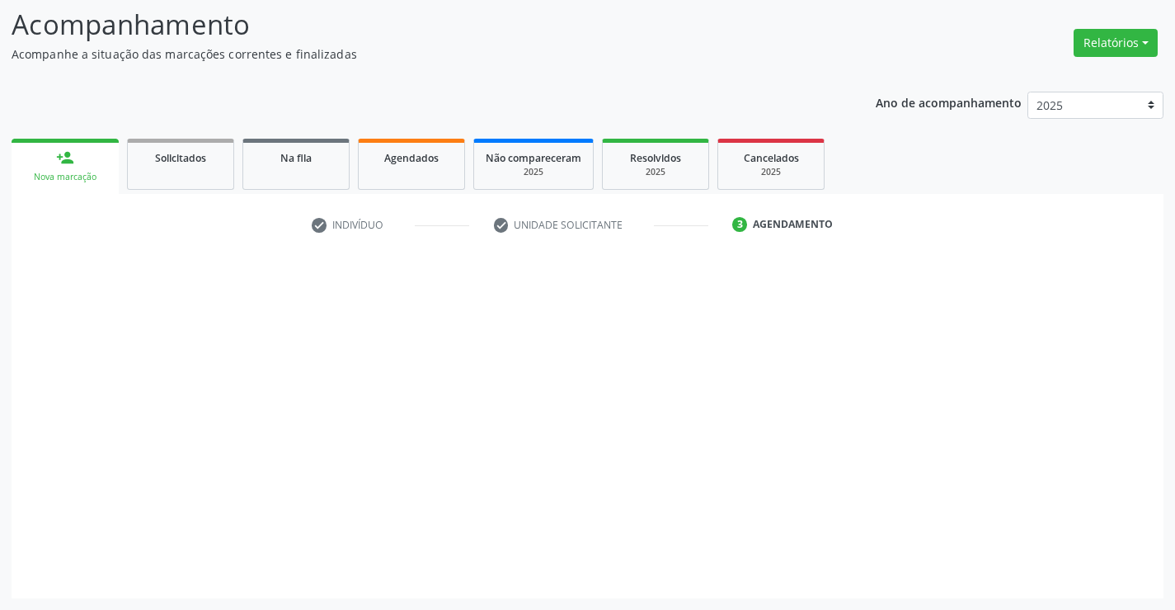
scroll to position [108, 0]
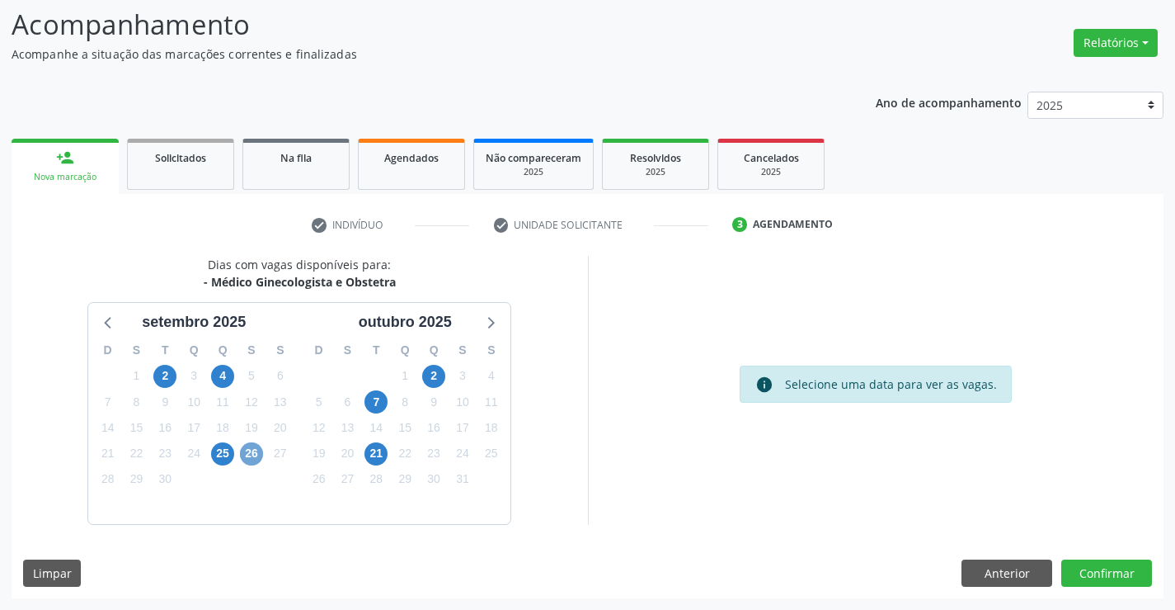
click at [257, 451] on span "26" at bounding box center [251, 453] width 23 height 23
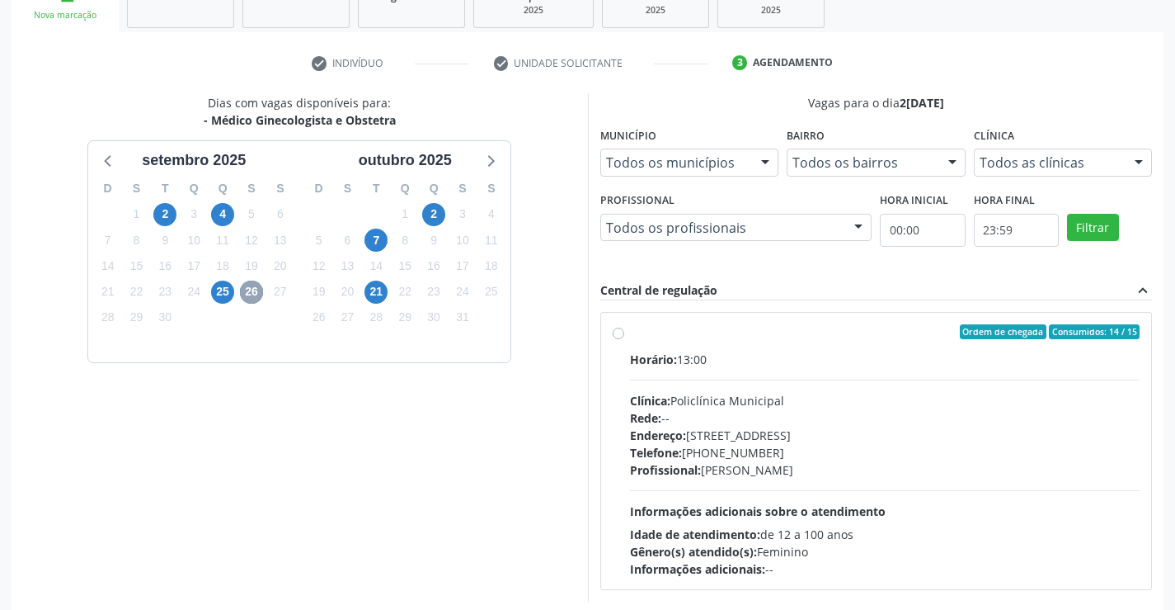
scroll to position [346, 0]
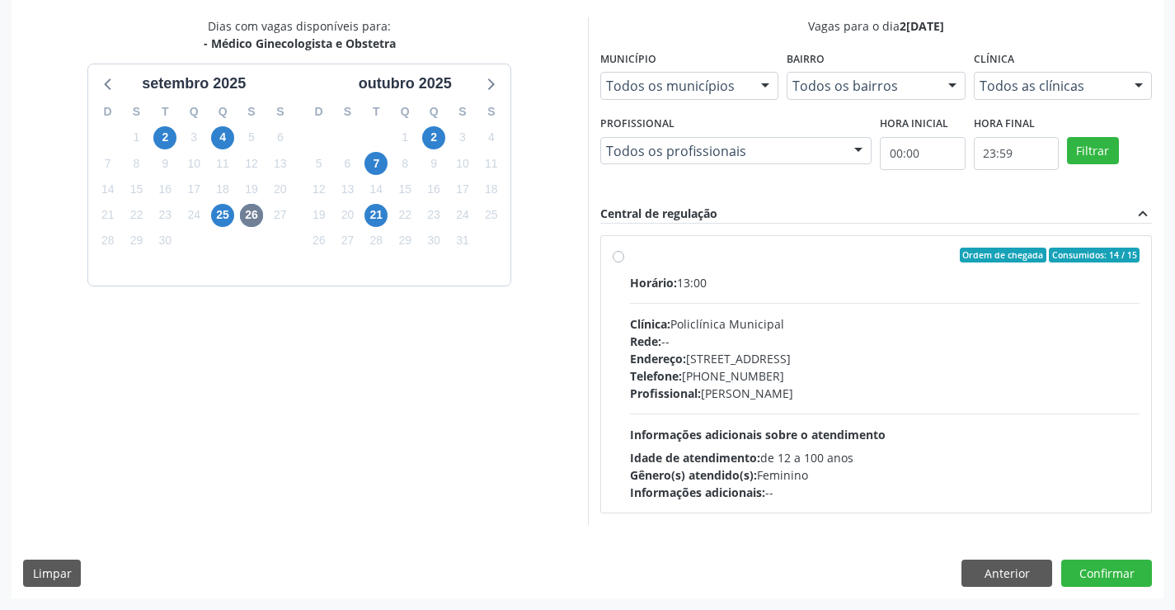
click at [741, 385] on div "Profissional: [PERSON_NAME]" at bounding box center [885, 392] width 511 height 17
click at [624, 262] on input "Ordem de chegada Consumidos: 14 / 15 Horário: 13:00 Clínica: Policlínica Munici…" at bounding box center [619, 254] width 12 height 15
radio input "true"
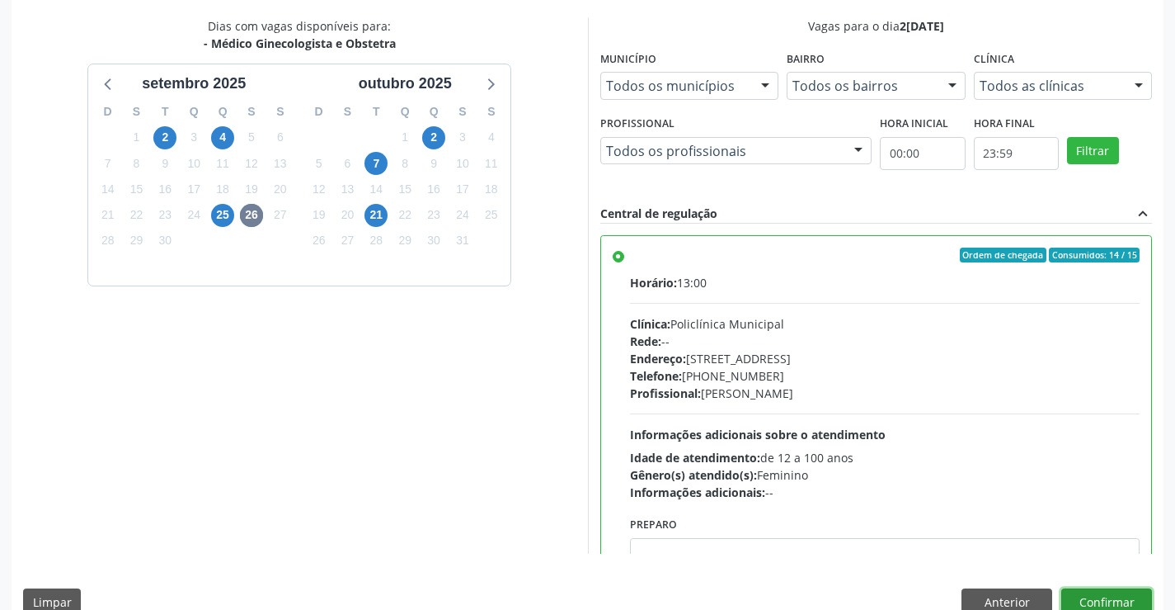
click at [1107, 593] on button "Confirmar" at bounding box center [1107, 602] width 91 height 28
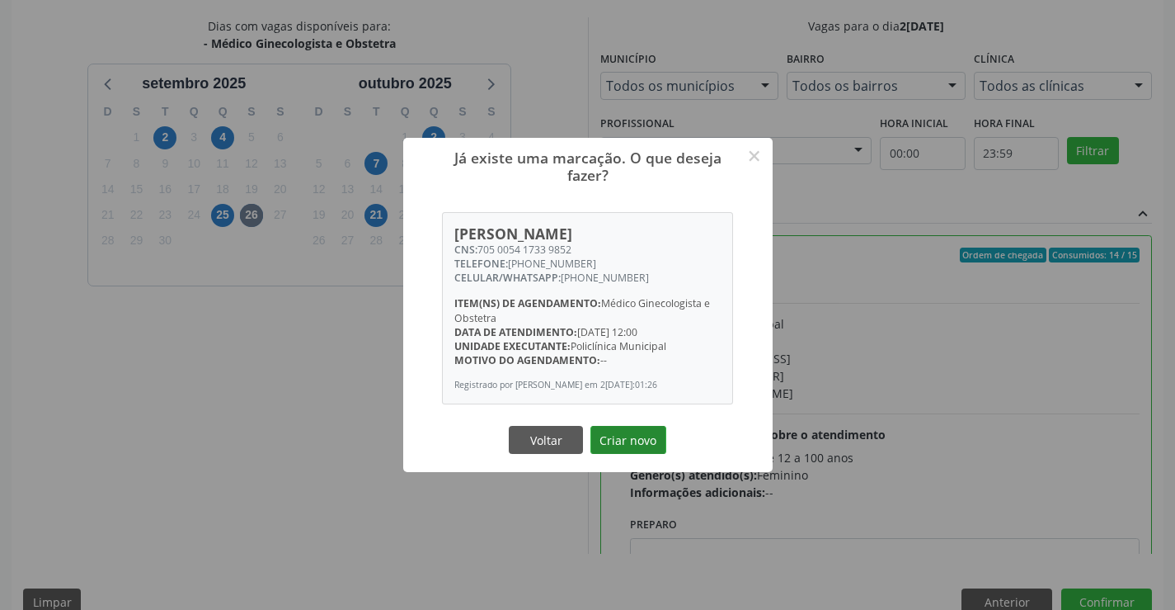
click at [660, 452] on button "Criar novo" at bounding box center [629, 440] width 76 height 28
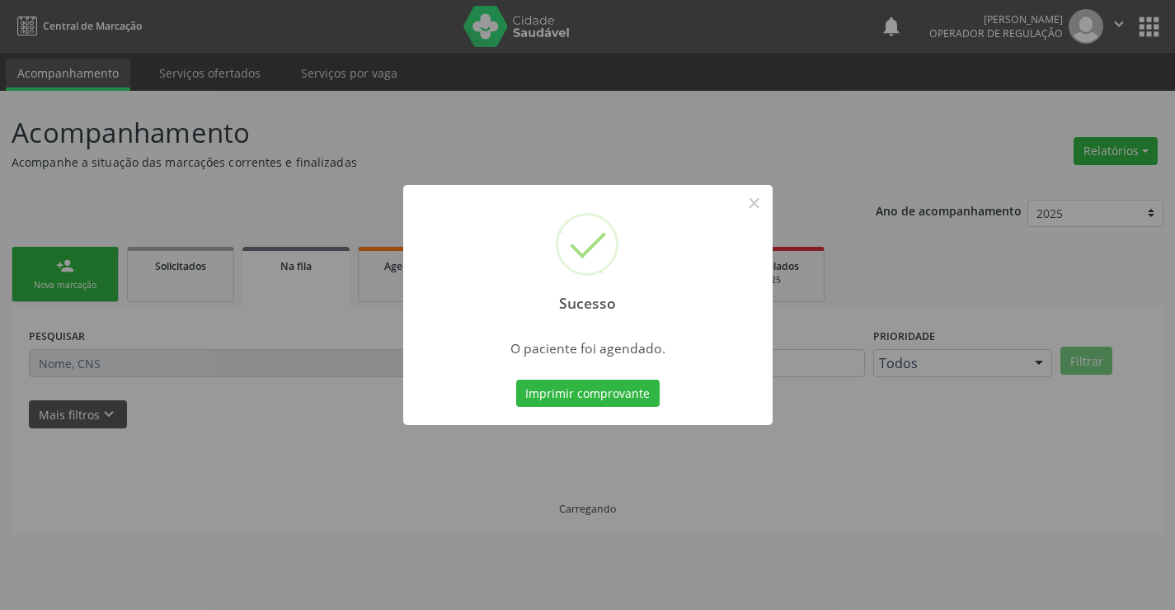
scroll to position [0, 0]
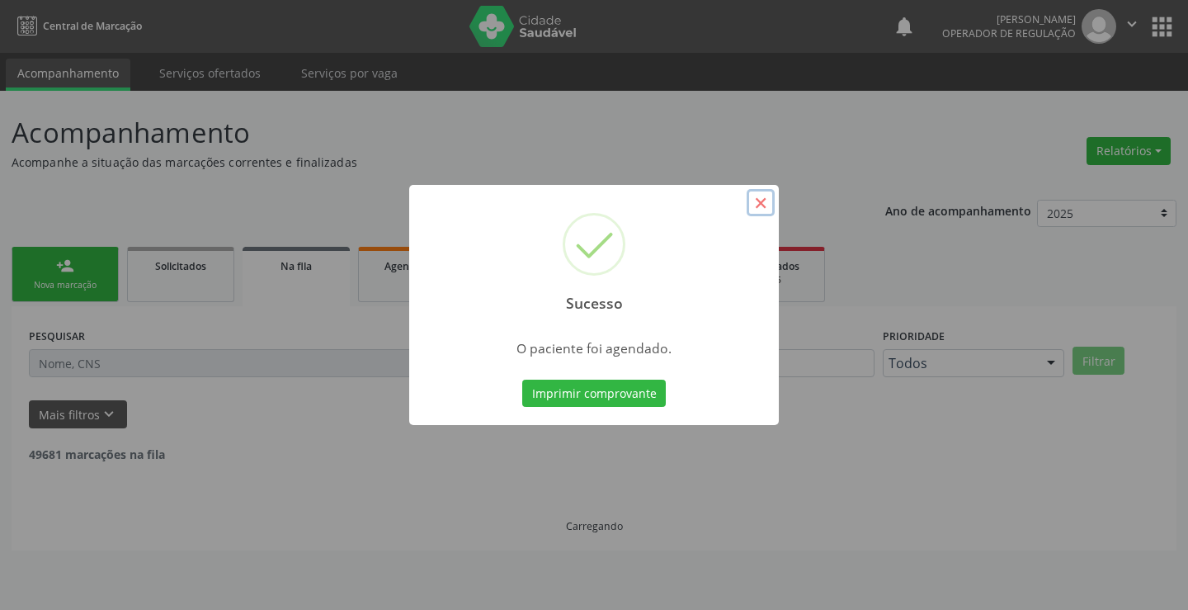
click at [766, 208] on button "×" at bounding box center [761, 203] width 28 height 28
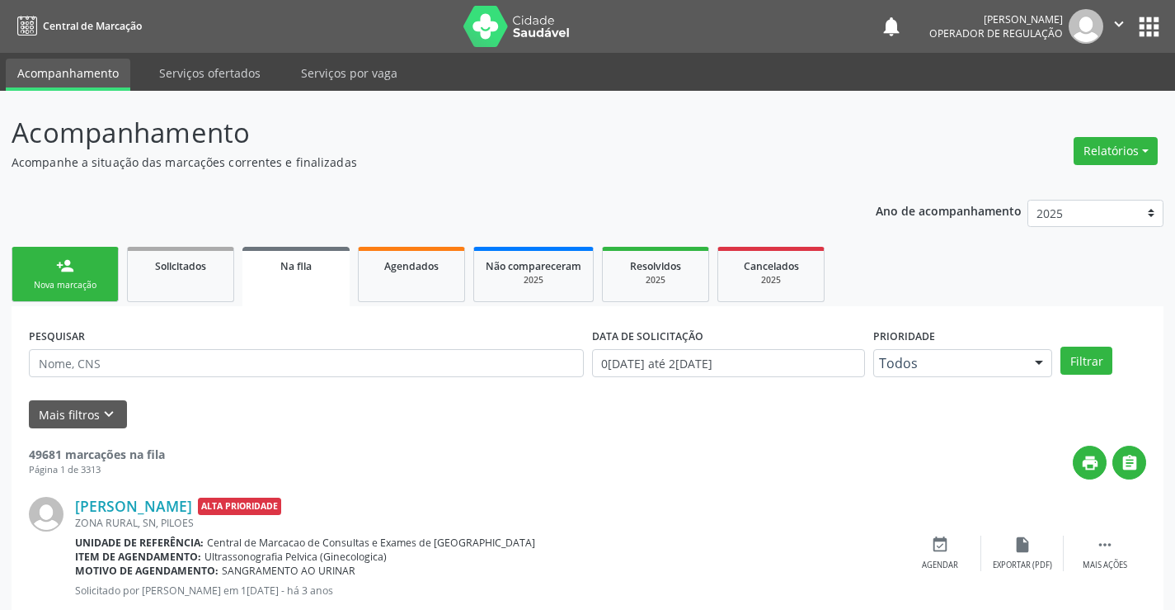
click at [56, 276] on link "person_add Nova marcação" at bounding box center [65, 274] width 107 height 55
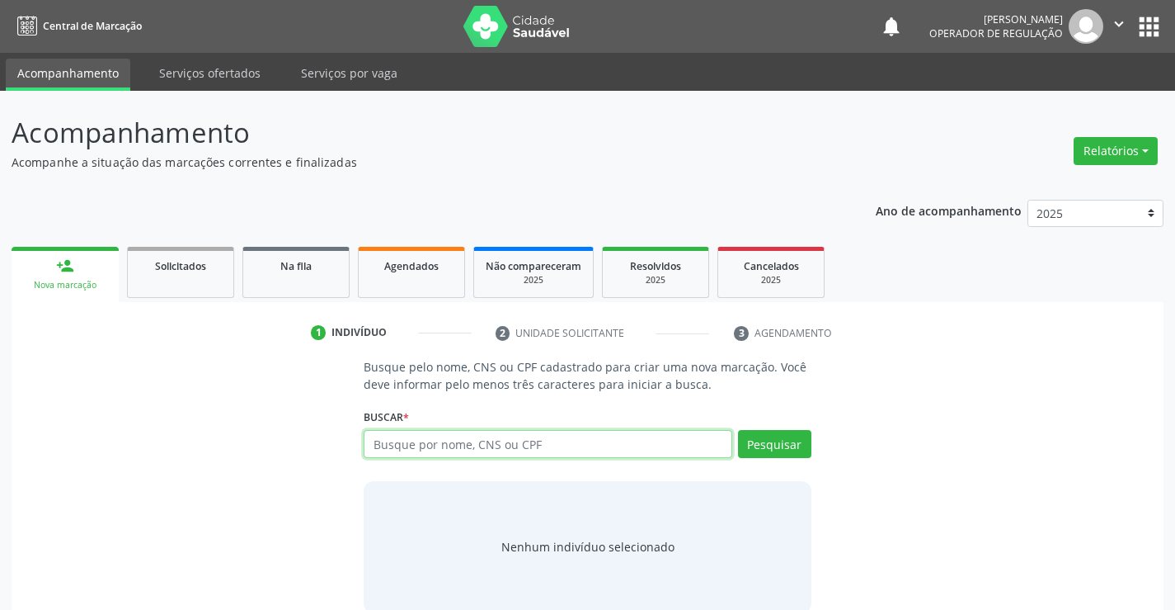
click at [423, 447] on input "text" at bounding box center [548, 444] width 368 height 28
click at [652, 447] on input "text" at bounding box center [548, 444] width 368 height 28
type input "705407477772992"
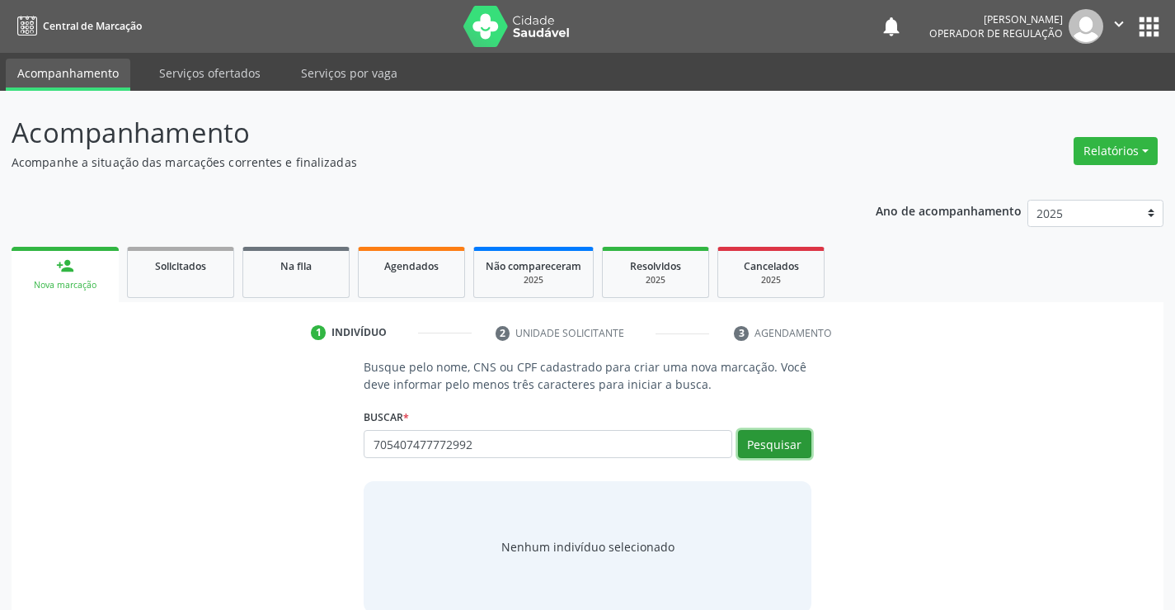
click at [785, 446] on button "Pesquisar" at bounding box center [774, 444] width 73 height 28
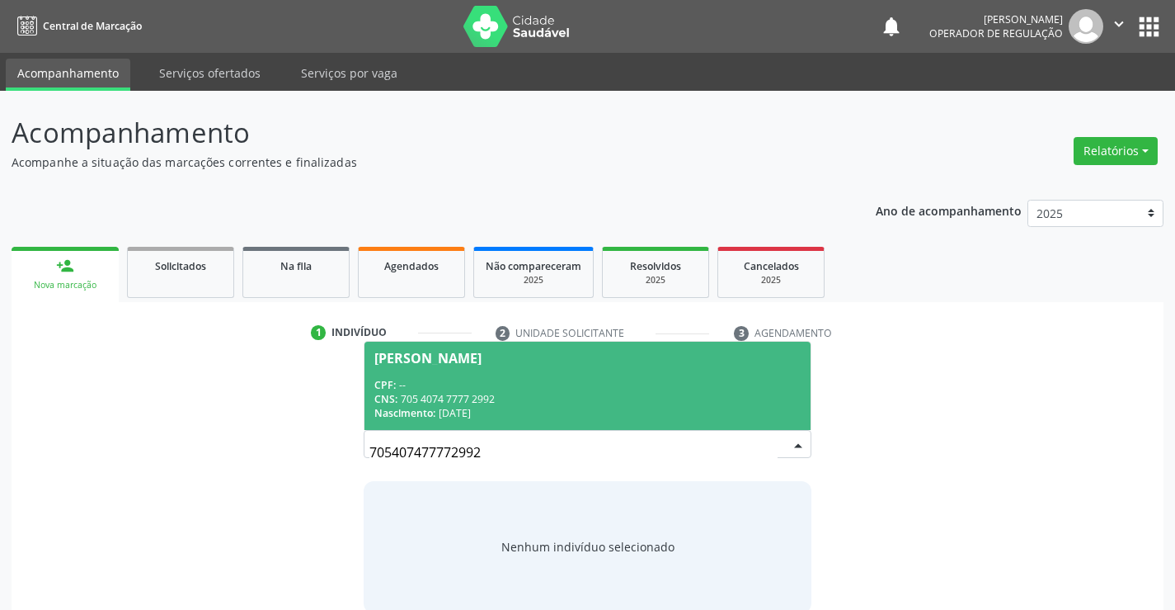
click at [541, 386] on div "CPF: --" at bounding box center [588, 385] width 426 height 14
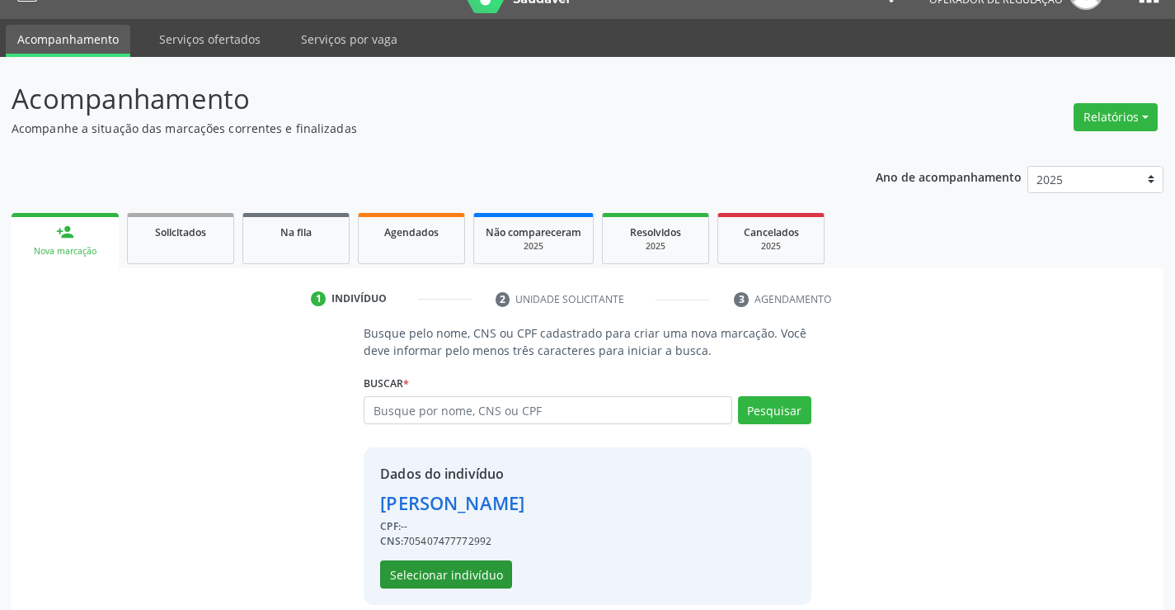
scroll to position [52, 0]
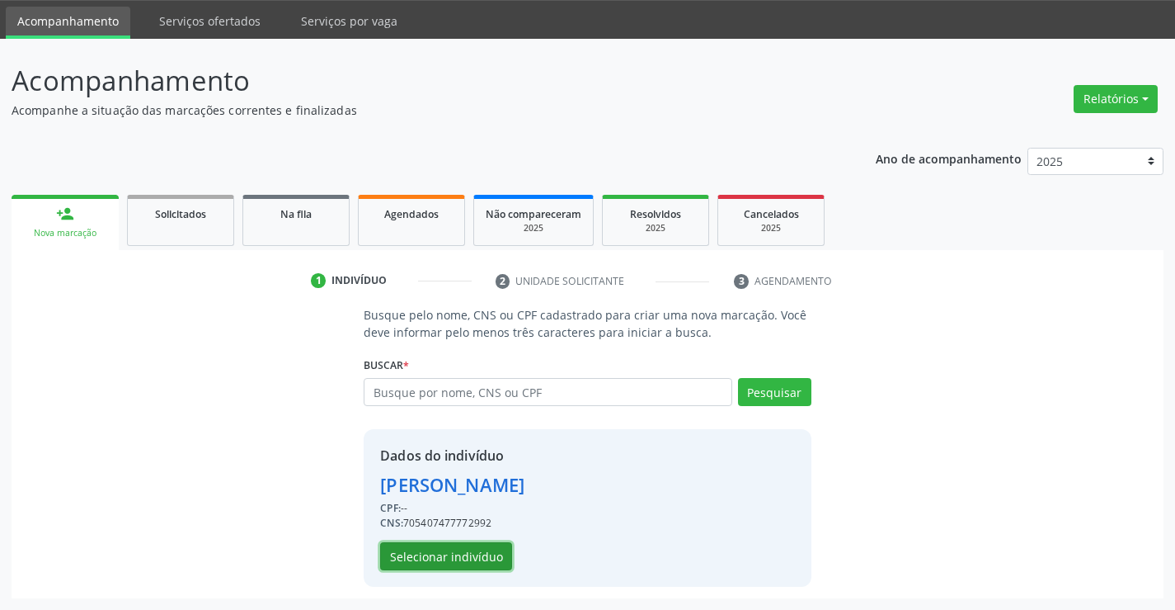
click at [450, 569] on button "Selecionar indivíduo" at bounding box center [446, 556] width 132 height 28
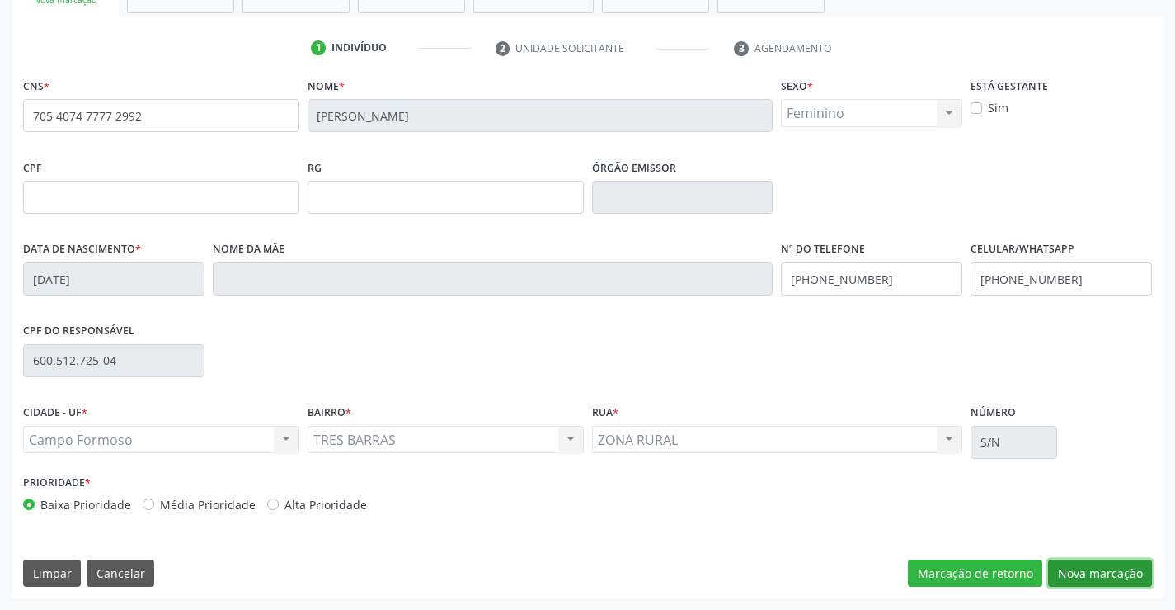
click at [1106, 572] on button "Nova marcação" at bounding box center [1100, 573] width 104 height 28
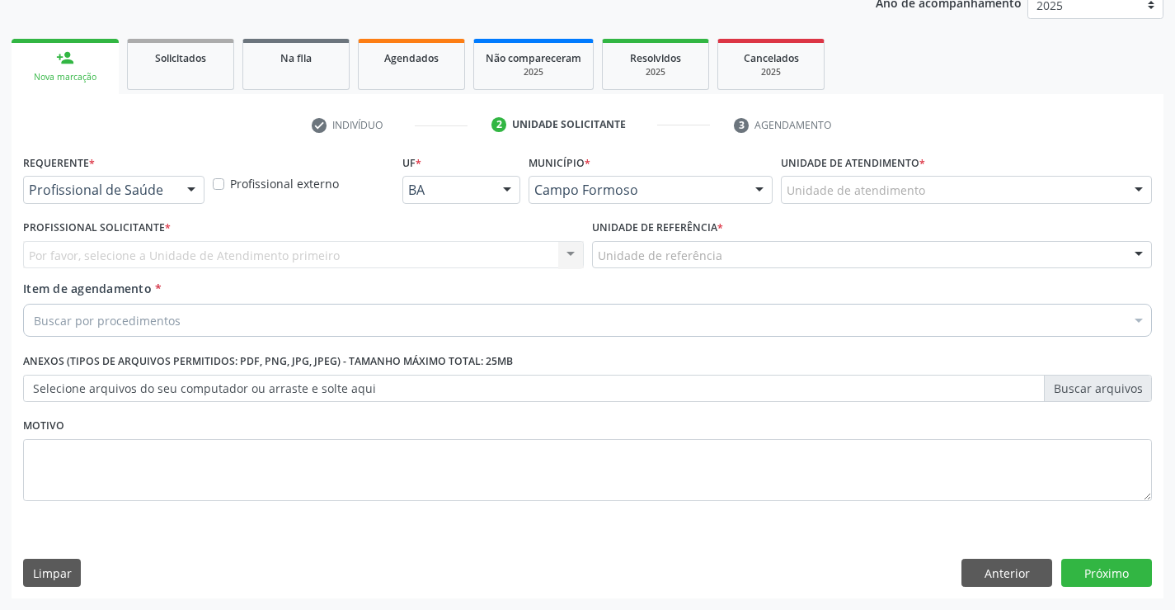
scroll to position [208, 0]
click at [181, 180] on div at bounding box center [191, 191] width 25 height 28
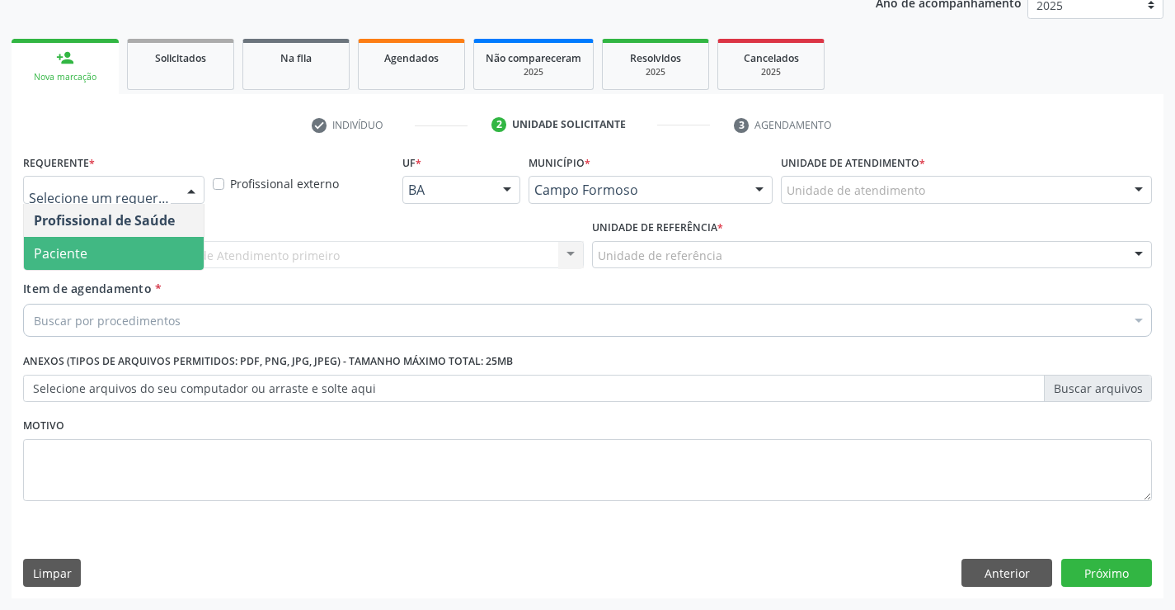
click at [99, 261] on span "Paciente" at bounding box center [114, 253] width 180 height 33
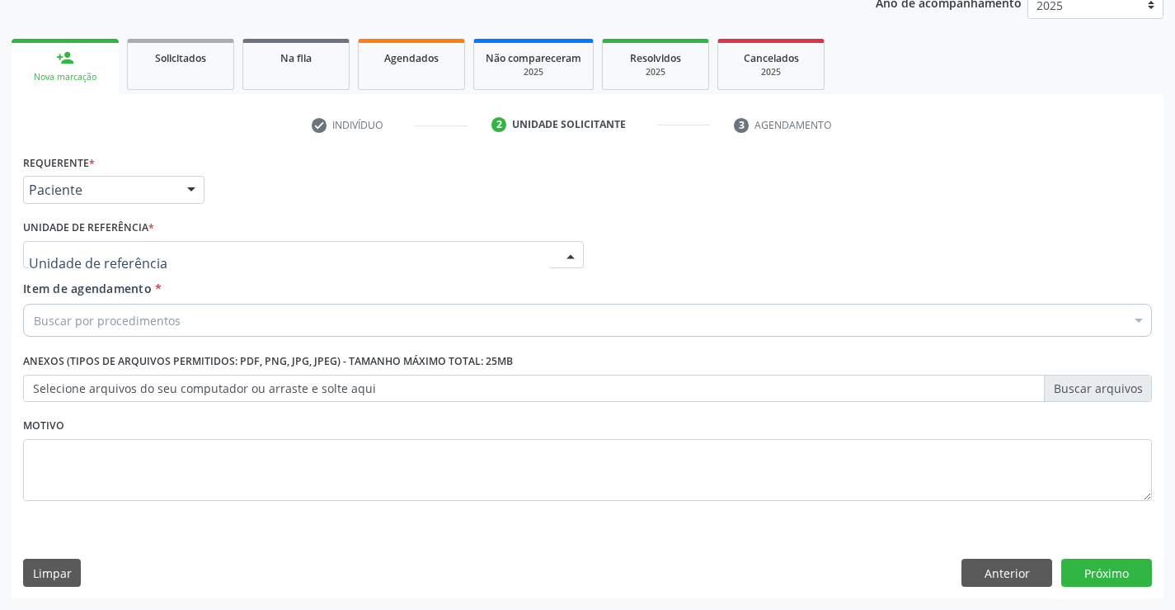
drag, startPoint x: 252, startPoint y: 254, endPoint x: 261, endPoint y: 298, distance: 44.7
click at [253, 255] on div at bounding box center [303, 255] width 561 height 28
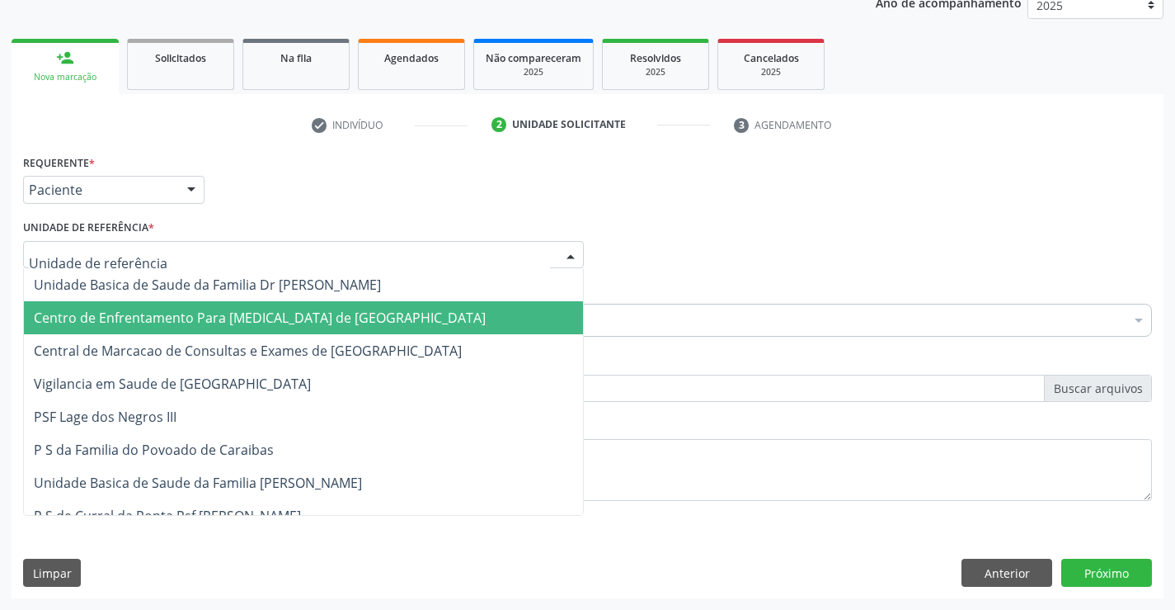
click at [259, 339] on span "Central de Marcacao de Consultas e Exames de [GEOGRAPHIC_DATA]" at bounding box center [303, 350] width 559 height 33
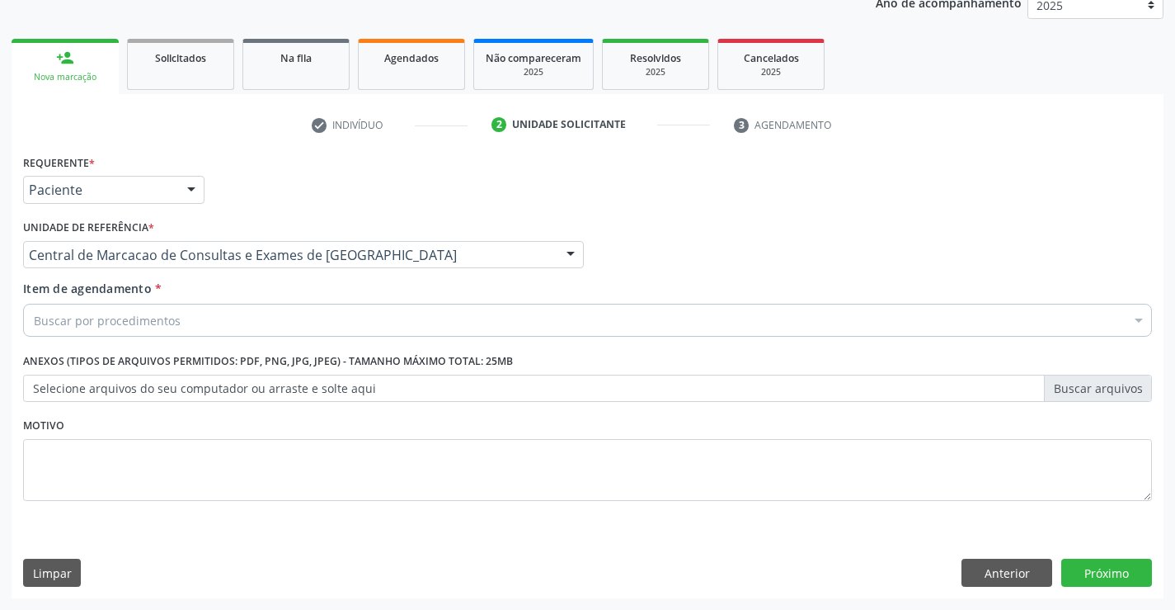
click at [306, 326] on div "Buscar por procedimentos" at bounding box center [587, 320] width 1129 height 33
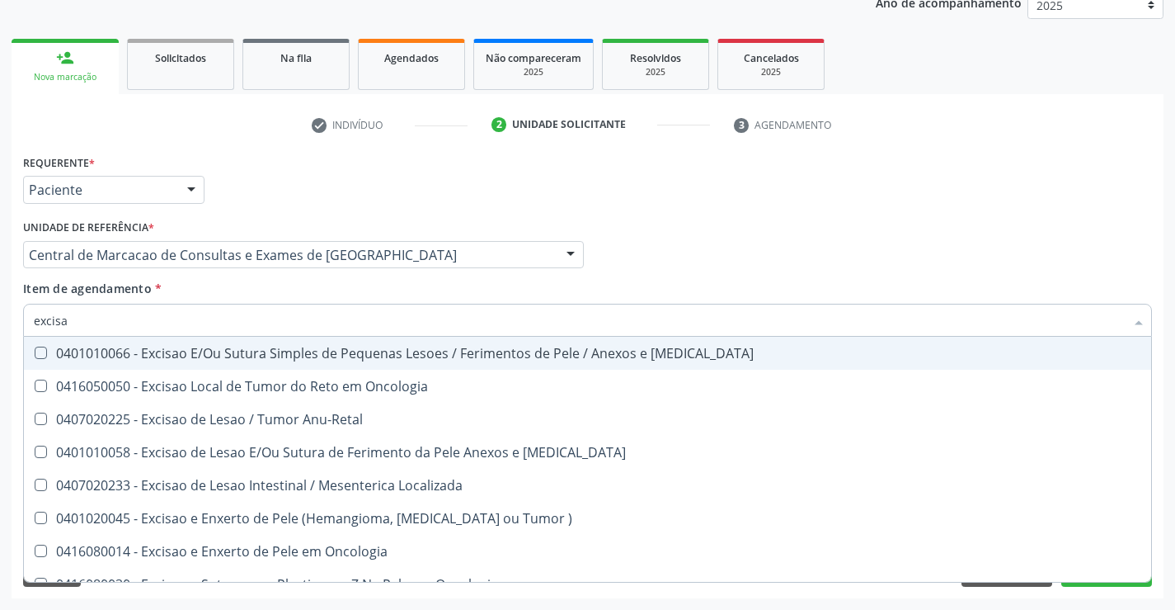
type input "excisao"
click at [292, 350] on div "0401010066 - Excisao E/Ou Sutura Simples de Pequenas Lesoes / Ferimentos de Pel…" at bounding box center [588, 352] width 1108 height 13
checkbox Mucosa "true"
click at [276, 326] on input "excisao" at bounding box center [579, 320] width 1091 height 33
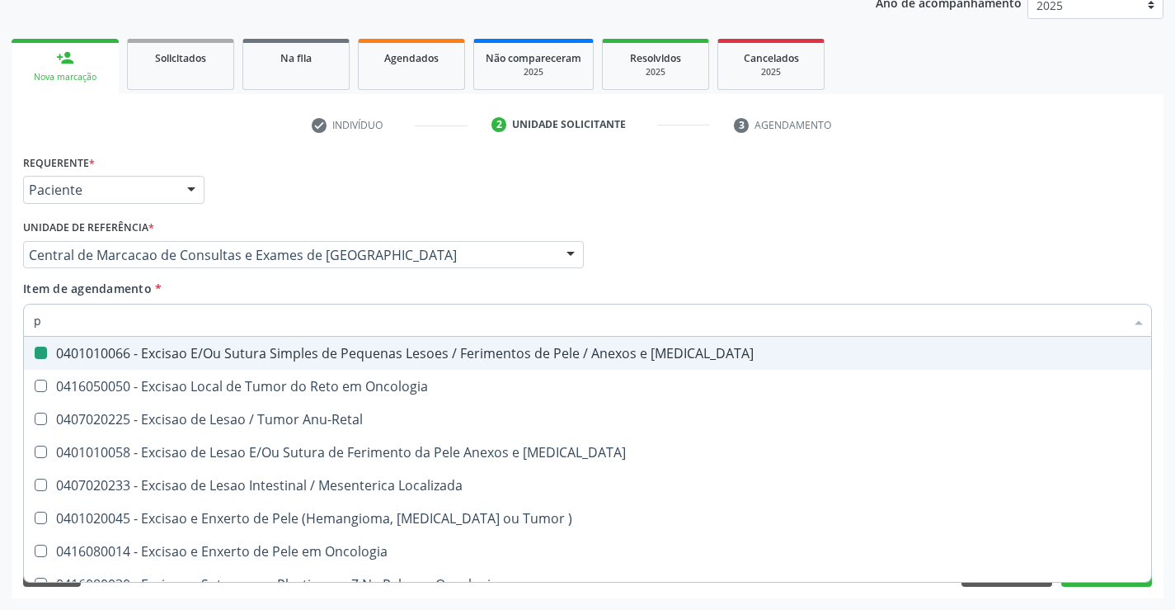
type input "pa"
checkbox Mucosa "false"
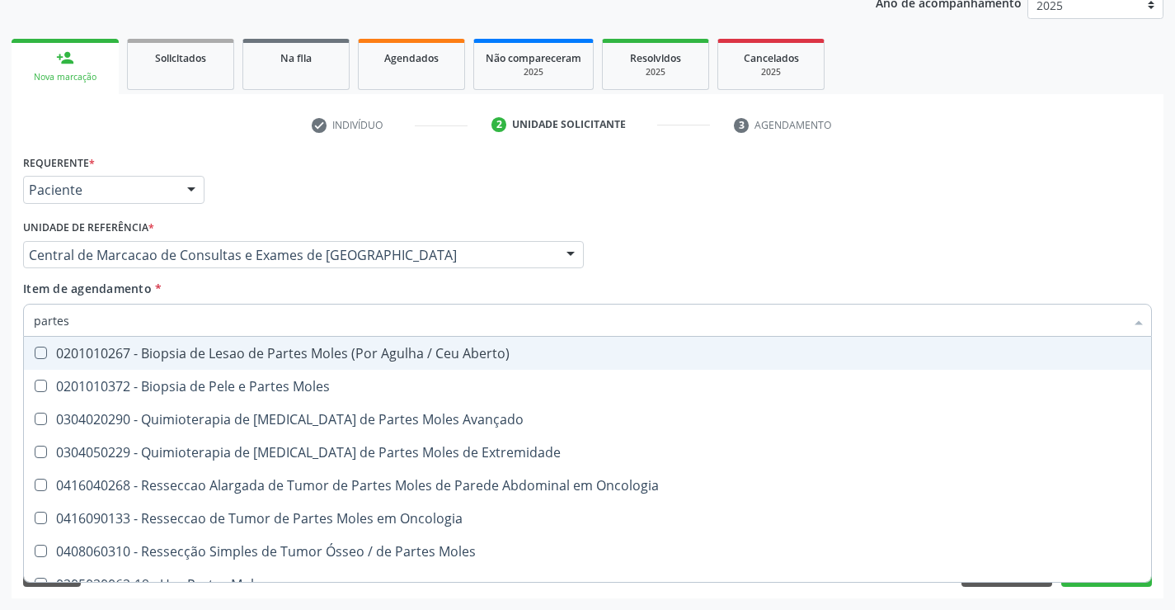
type input "partes"
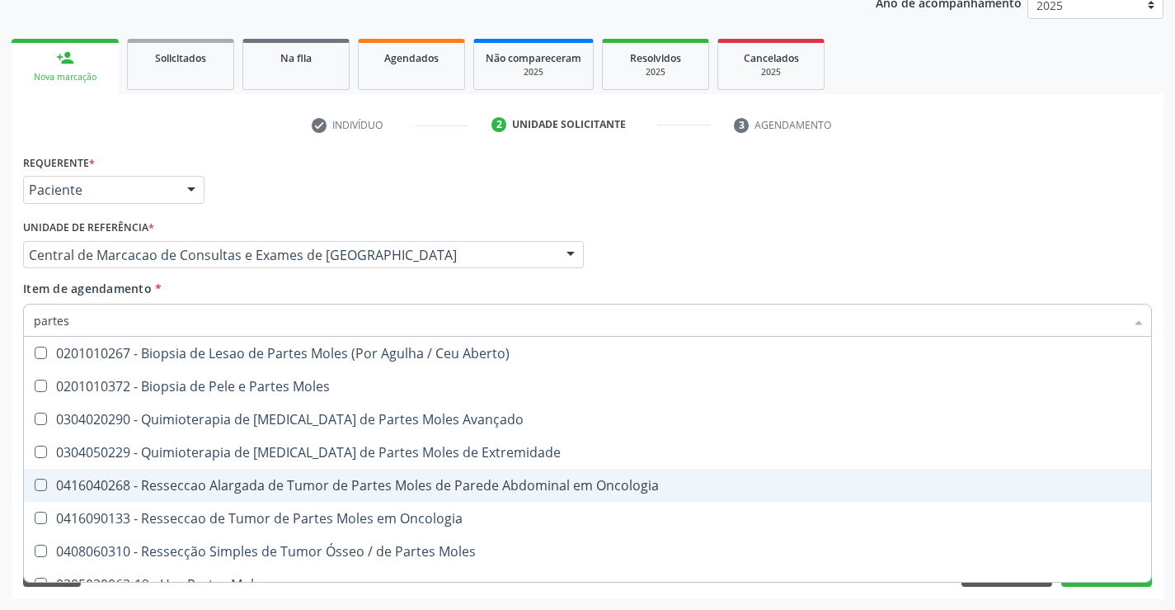
scroll to position [19, 0]
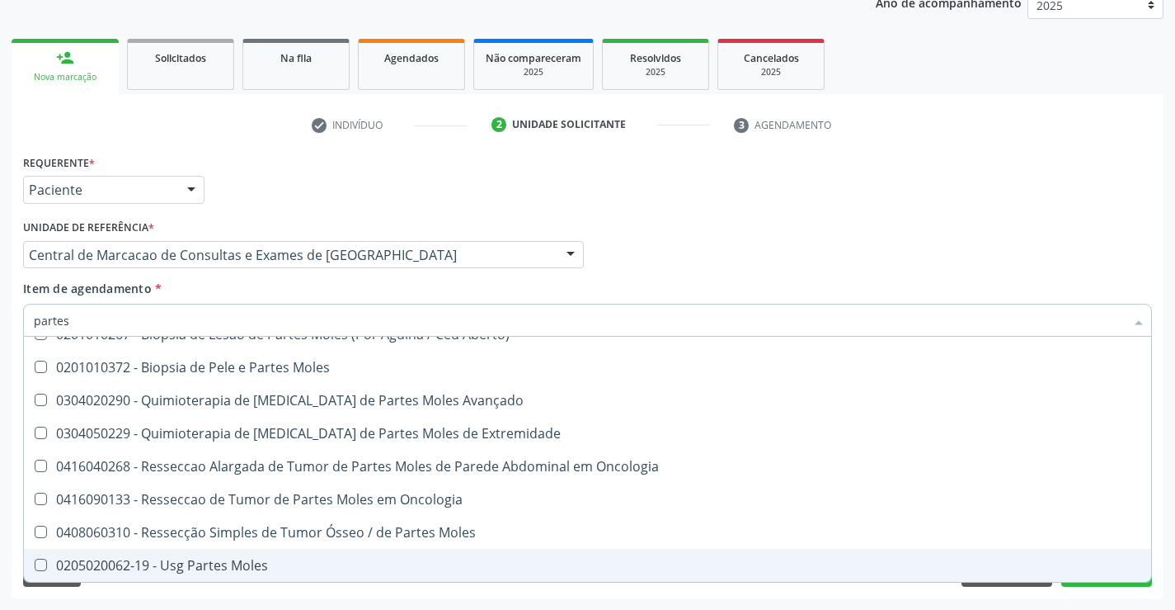
click at [246, 572] on div "0205020062-19 - Usg Partes Moles" at bounding box center [588, 564] width 1108 height 13
checkbox Moles "true"
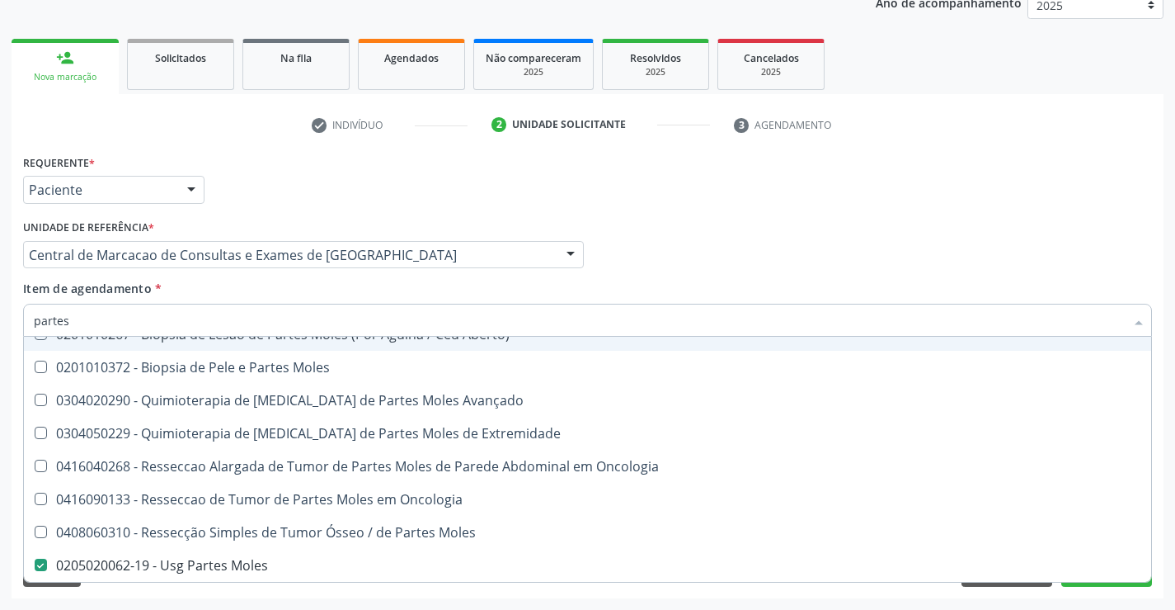
click at [246, 318] on input "partes" at bounding box center [579, 320] width 1091 height 33
click at [140, 319] on input "partes" at bounding box center [579, 320] width 1091 height 33
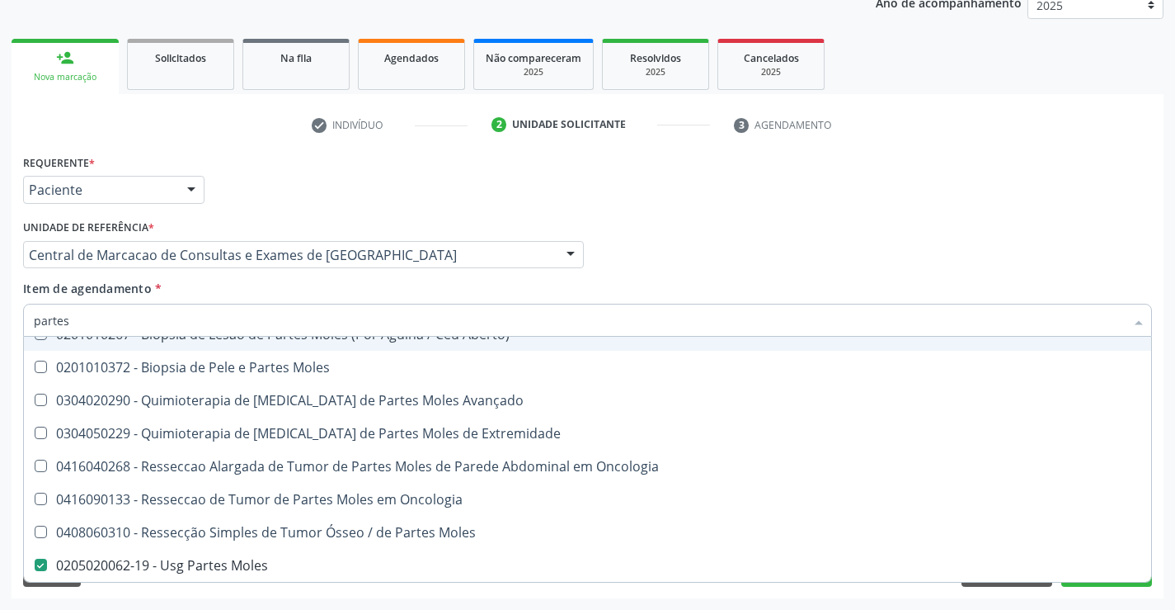
click at [140, 319] on input "partes" at bounding box center [579, 320] width 1091 height 33
click at [737, 251] on div "Profissional Solicitante Por favor, selecione a Unidade de Atendimento primeiro…" at bounding box center [588, 247] width 1138 height 64
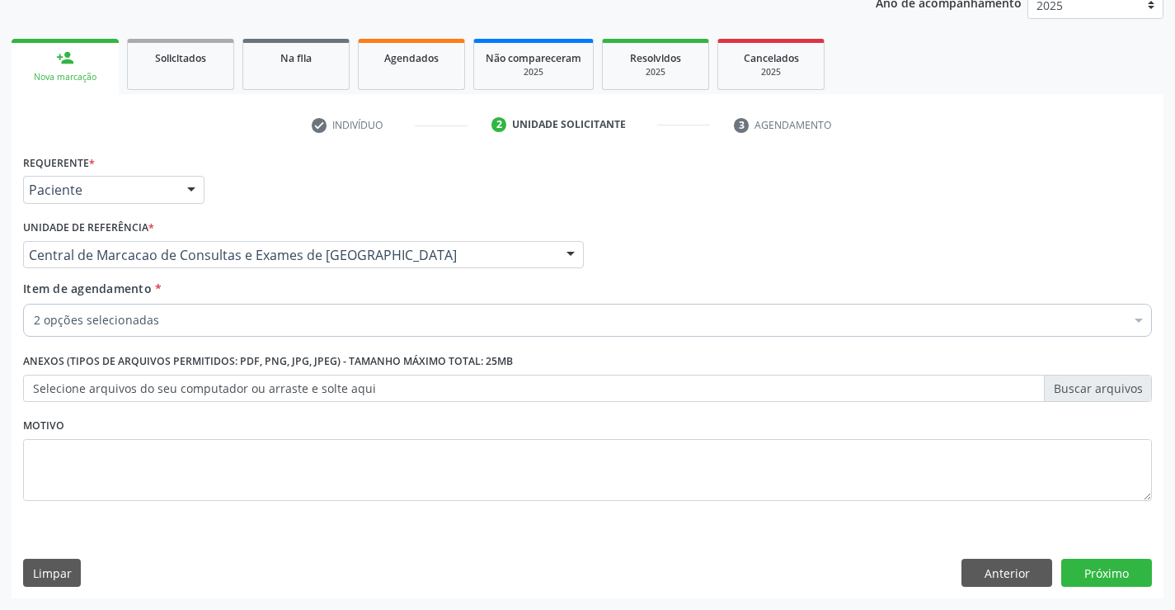
checkbox Mucosa "true"
checkbox Moles "true"
checkbox Abciximabe "false"
click at [1109, 572] on button "Próximo" at bounding box center [1107, 572] width 91 height 28
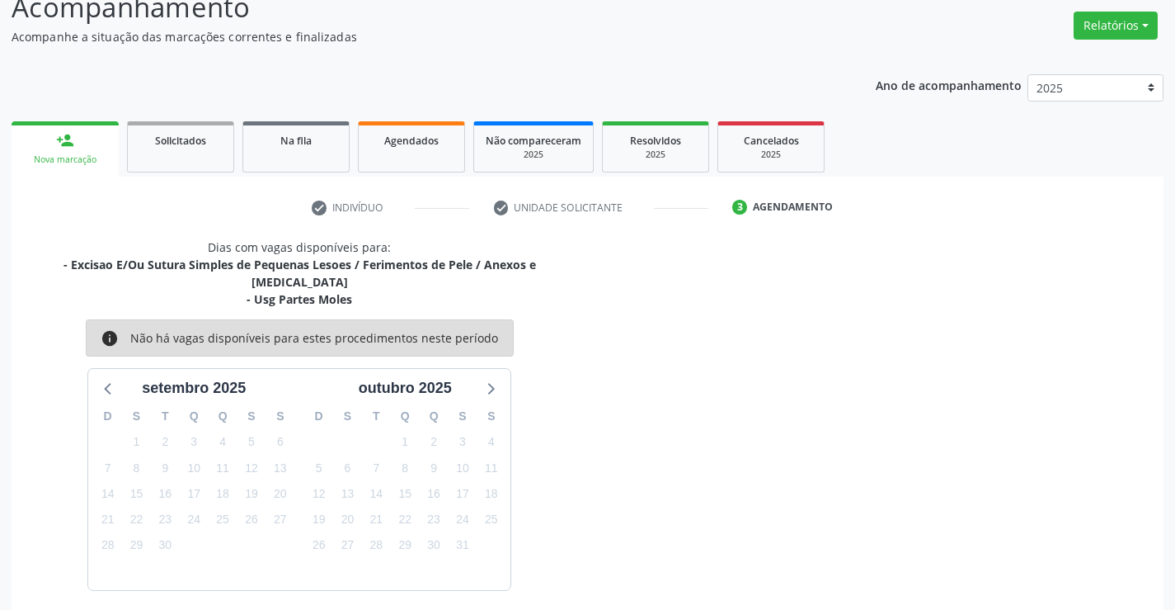
scroll to position [174, 0]
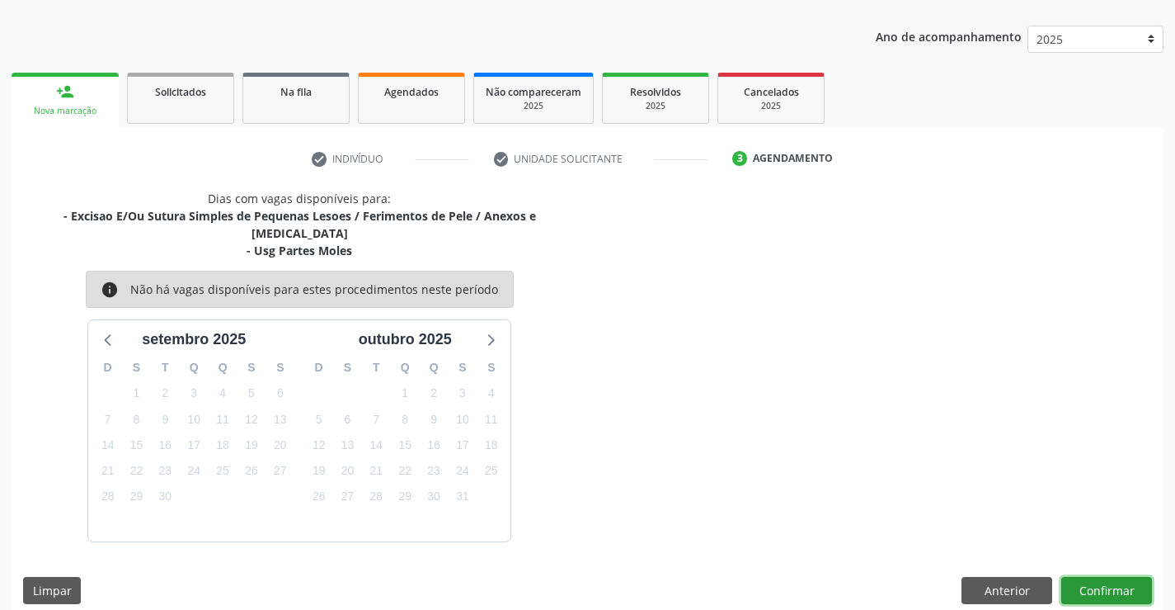
click at [1100, 580] on button "Confirmar" at bounding box center [1107, 591] width 91 height 28
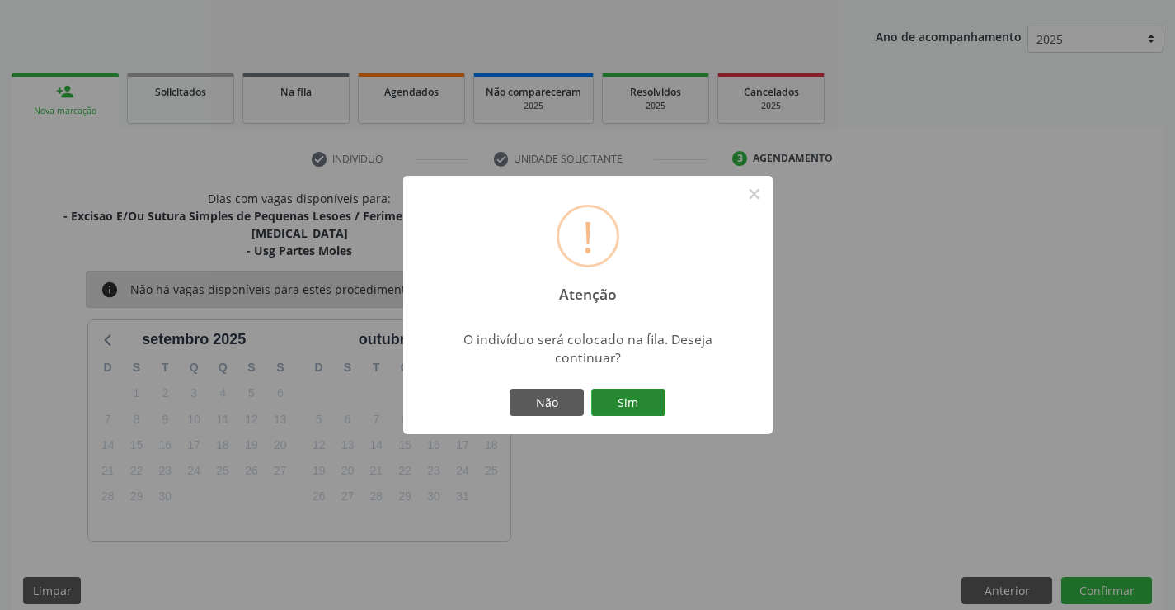
click at [653, 408] on button "Sim" at bounding box center [628, 403] width 74 height 28
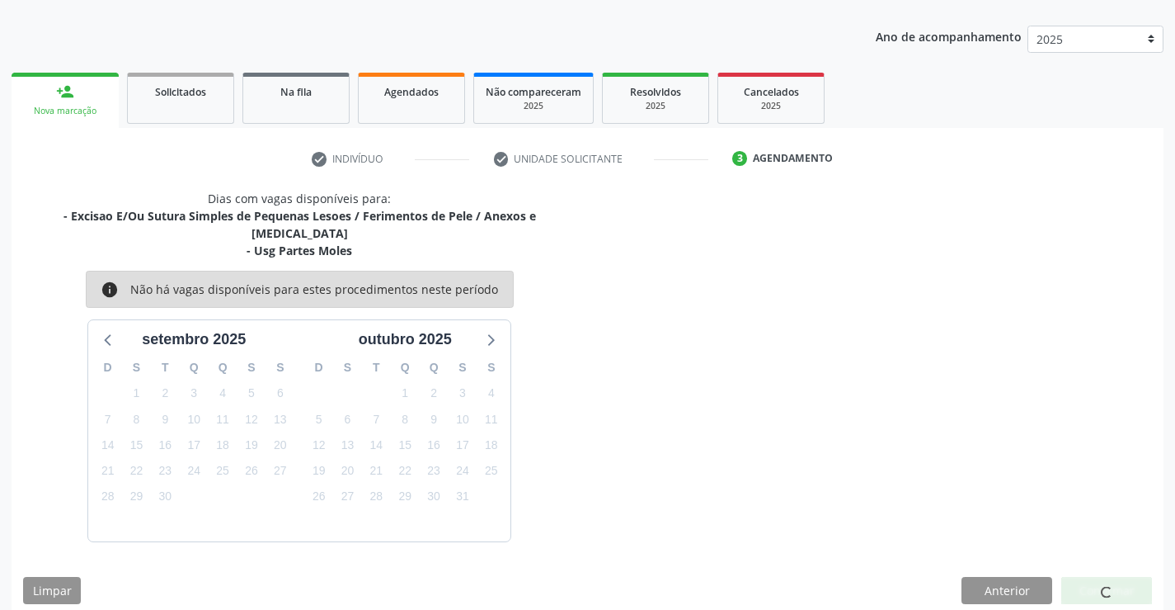
scroll to position [0, 0]
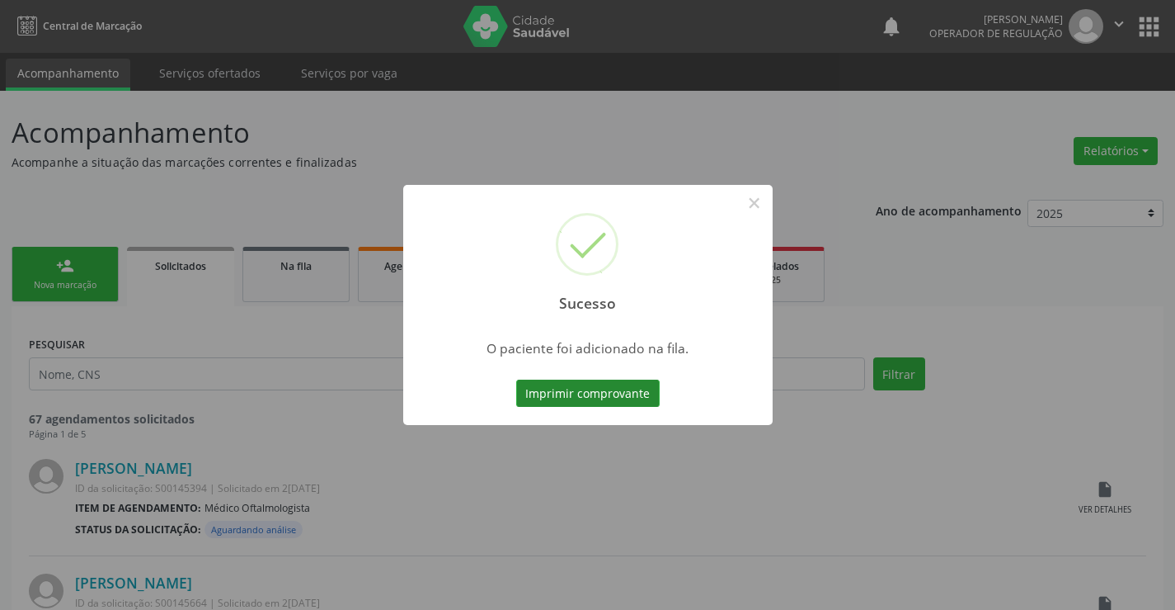
click at [647, 392] on button "Imprimir comprovante" at bounding box center [588, 393] width 144 height 28
